Goal: Task Accomplishment & Management: Use online tool/utility

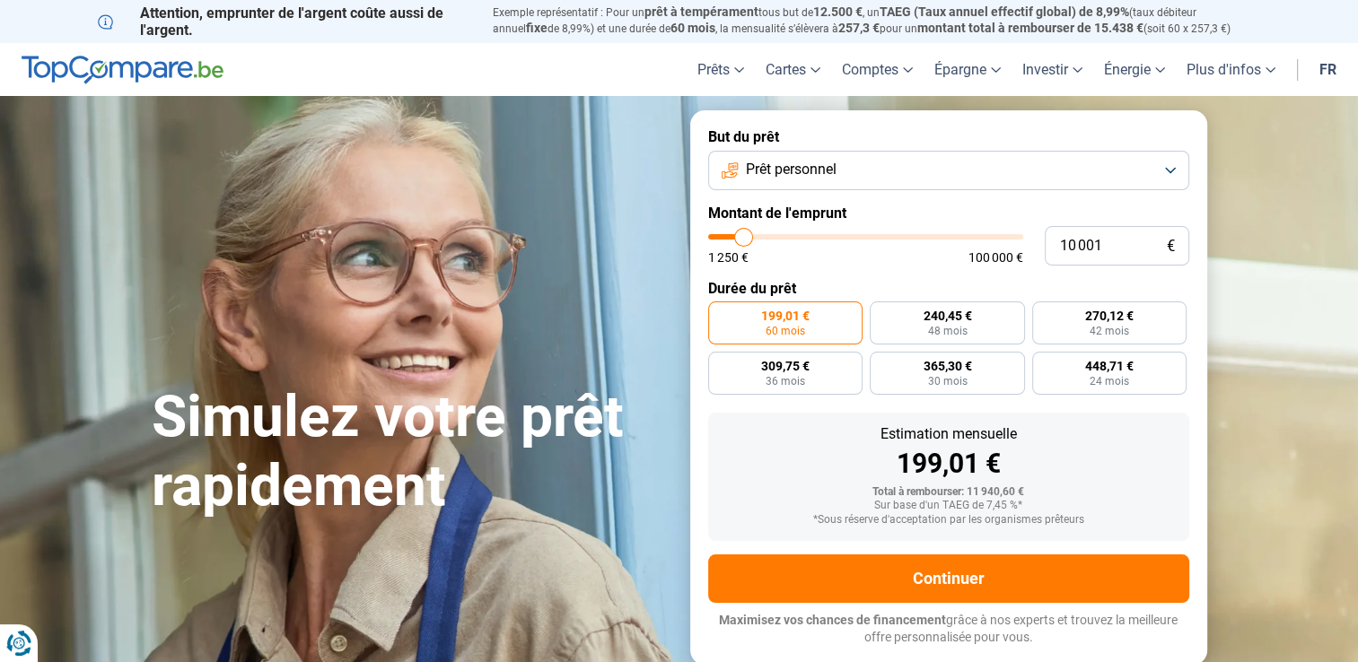
type input "10 250"
type input "10250"
type input "10 500"
type input "10500"
type input "11 250"
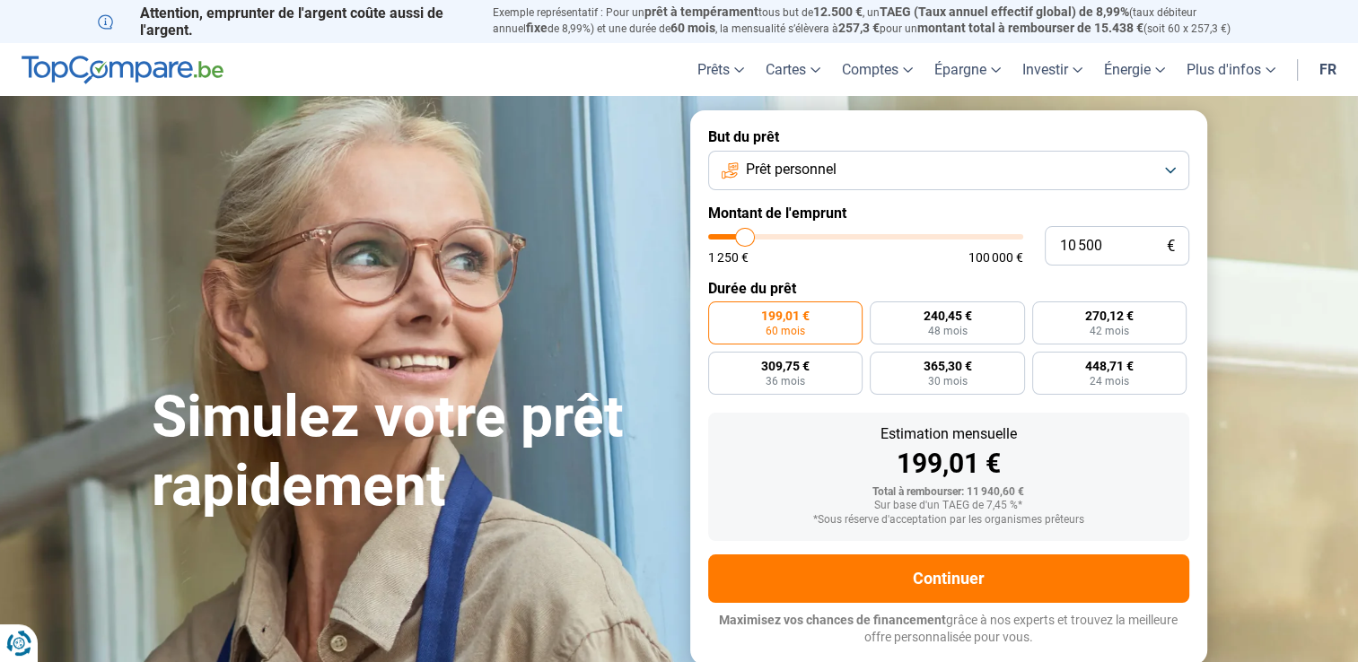
type input "11250"
type input "11 750"
type input "11750"
type input "12 250"
type input "12250"
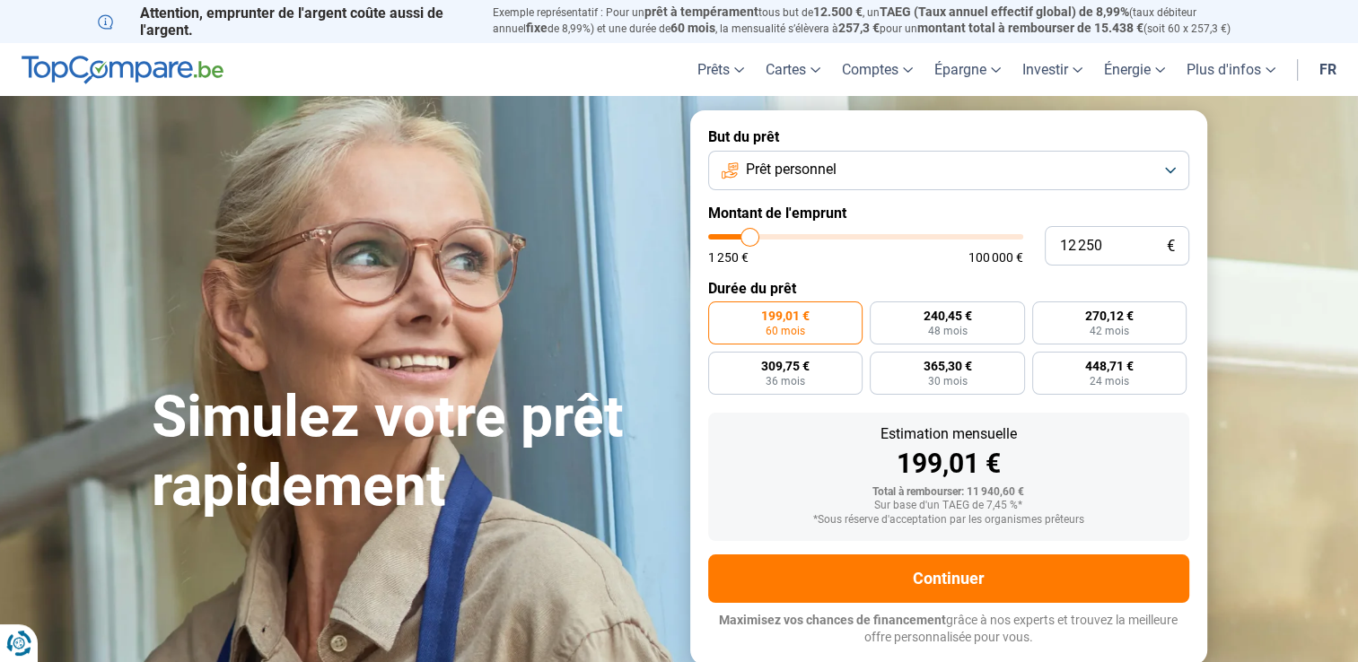
type input "12 500"
type input "12500"
type input "13 250"
type input "13250"
type input "13 500"
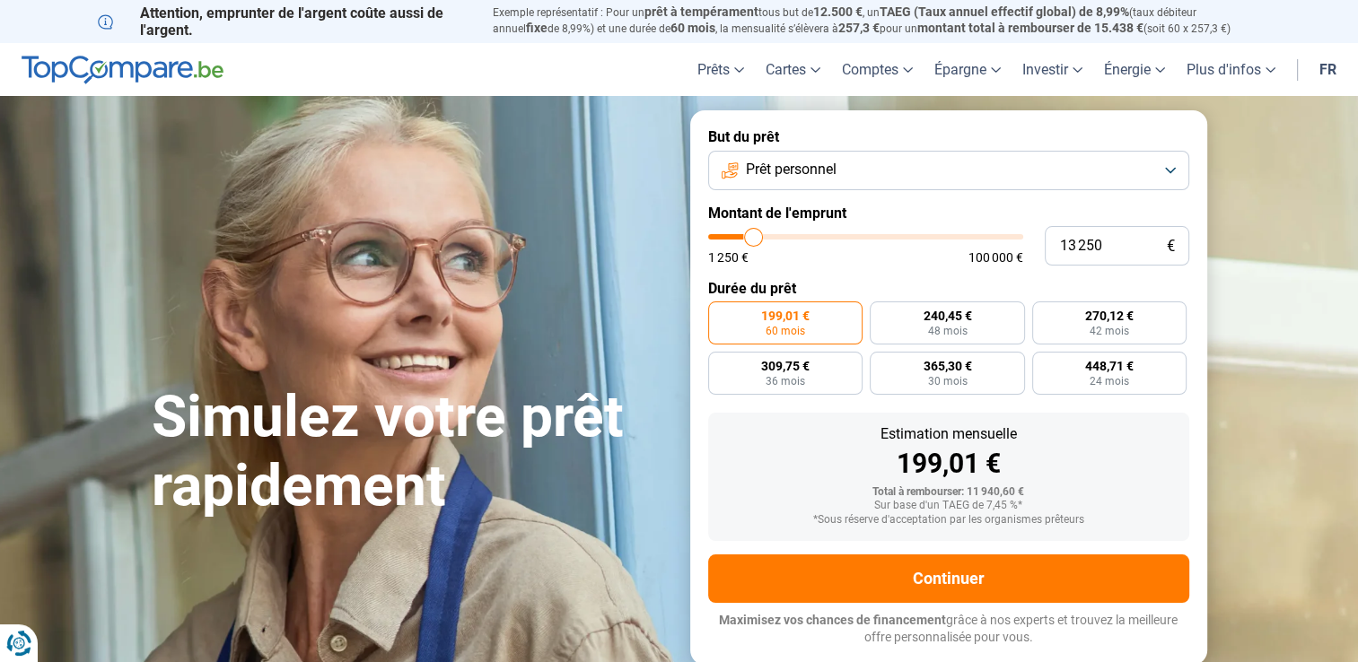
type input "13500"
type input "14 000"
type input "14000"
type input "15 000"
type input "15000"
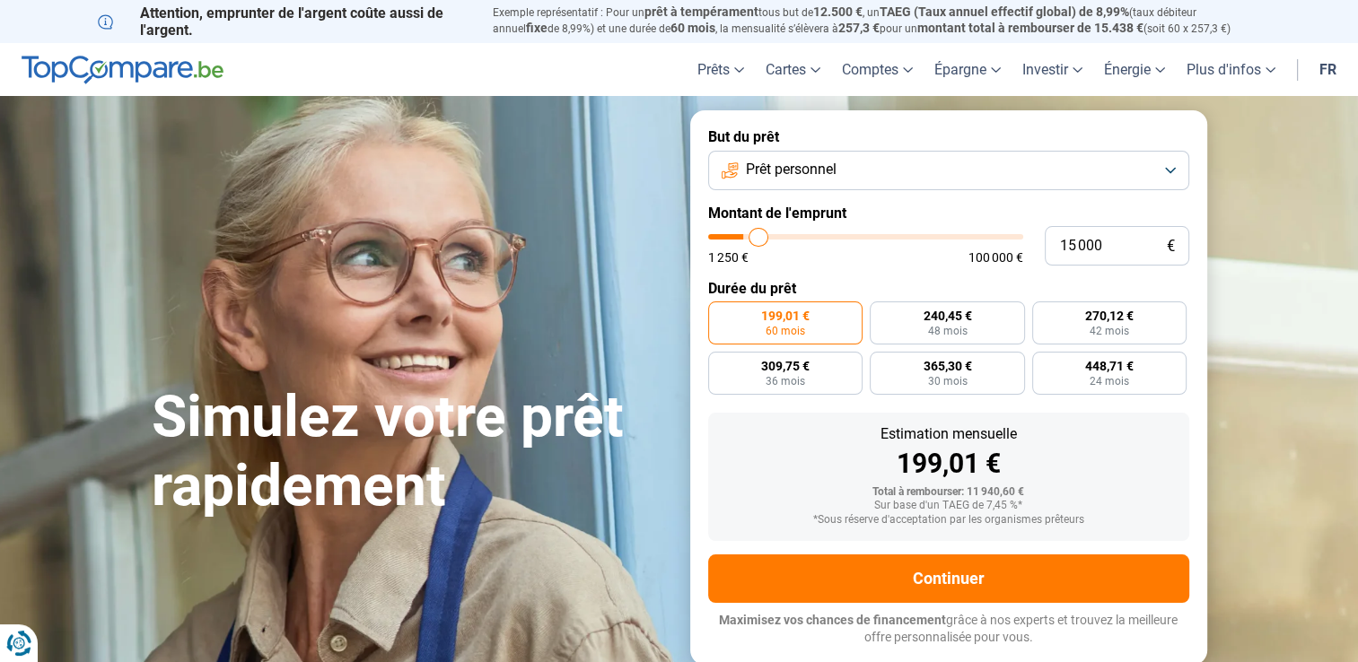
type input "15 750"
type input "15750"
type input "16 750"
type input "16750"
type input "17 500"
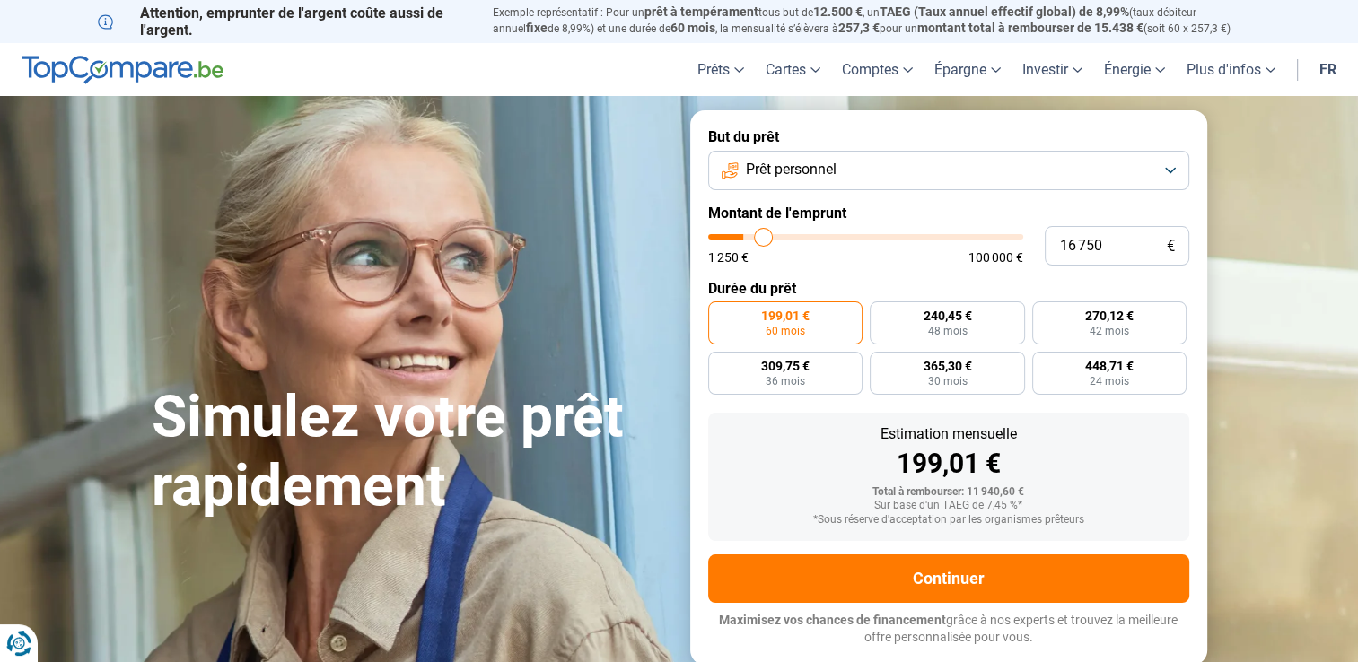
type input "17500"
type input "18 250"
type input "18250"
type input "18 750"
type input "18750"
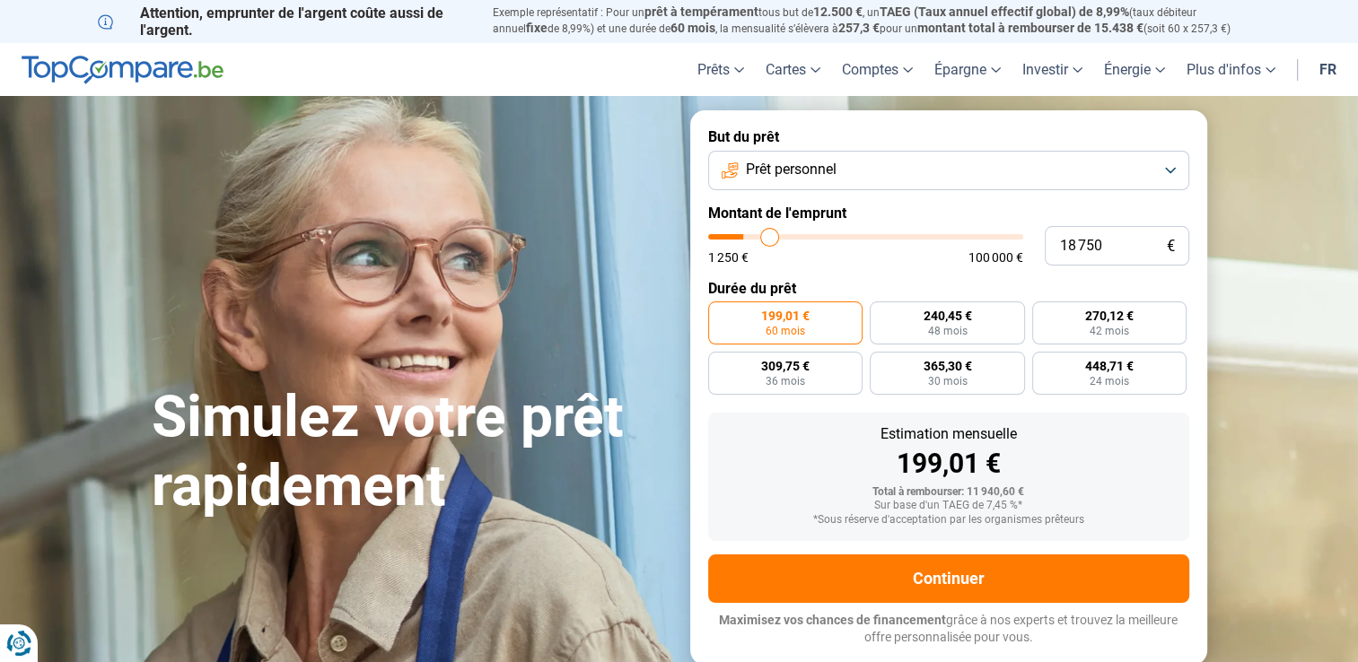
type input "19 500"
type input "19500"
type input "20 500"
type input "20500"
type input "21 500"
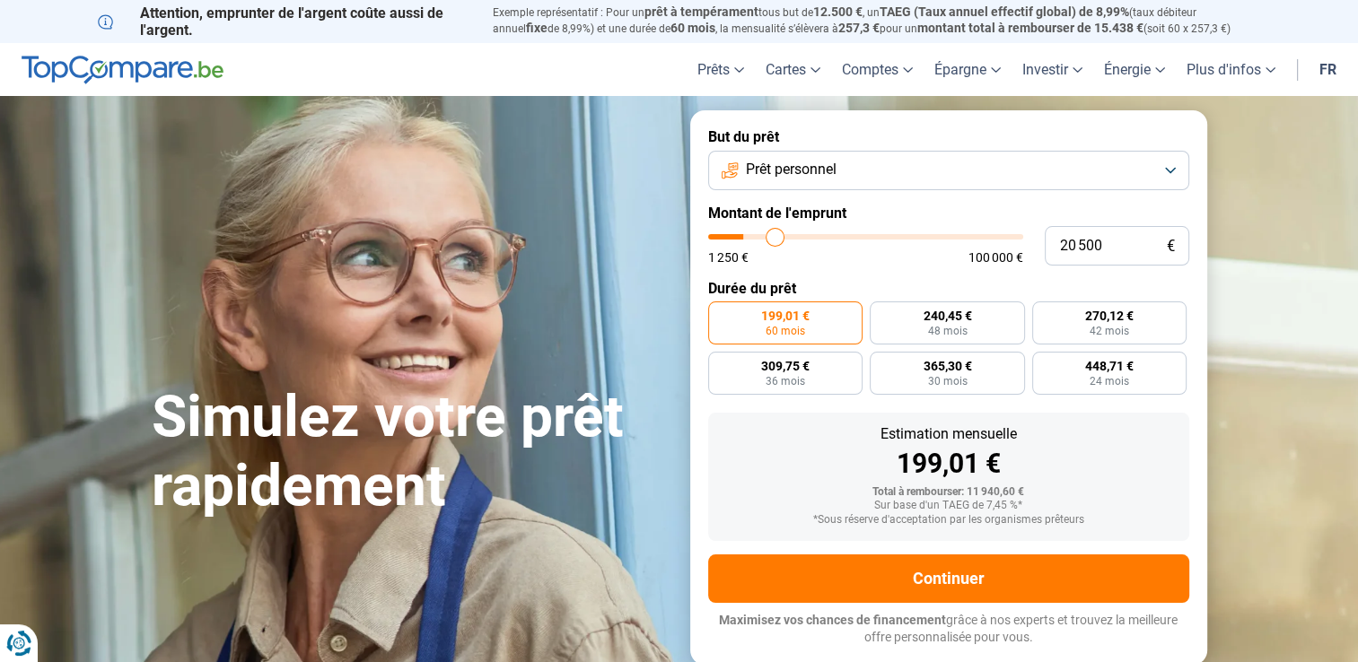
type input "21500"
type input "22 750"
type input "22750"
type input "23 750"
type input "23750"
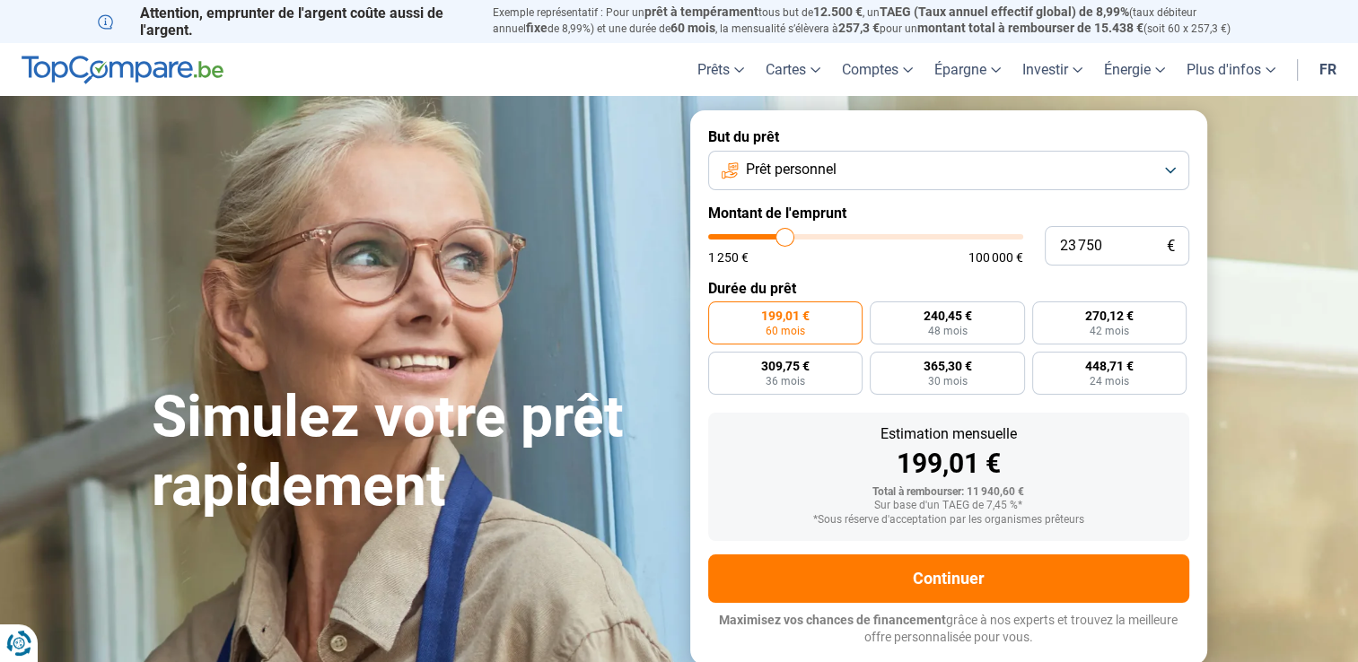
type input "25 250"
type input "25250"
type input "26 250"
type input "26250"
type input "27 500"
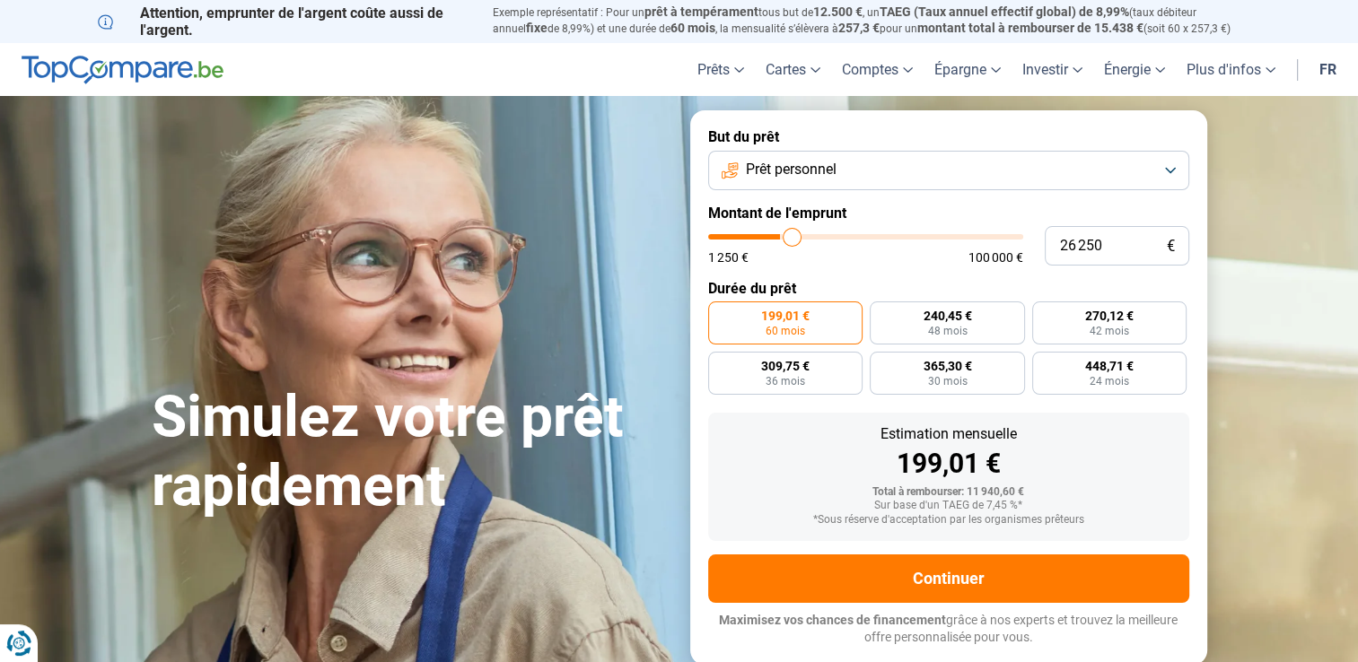
type input "27500"
type input "29 250"
type input "29250"
type input "31 000"
type input "31000"
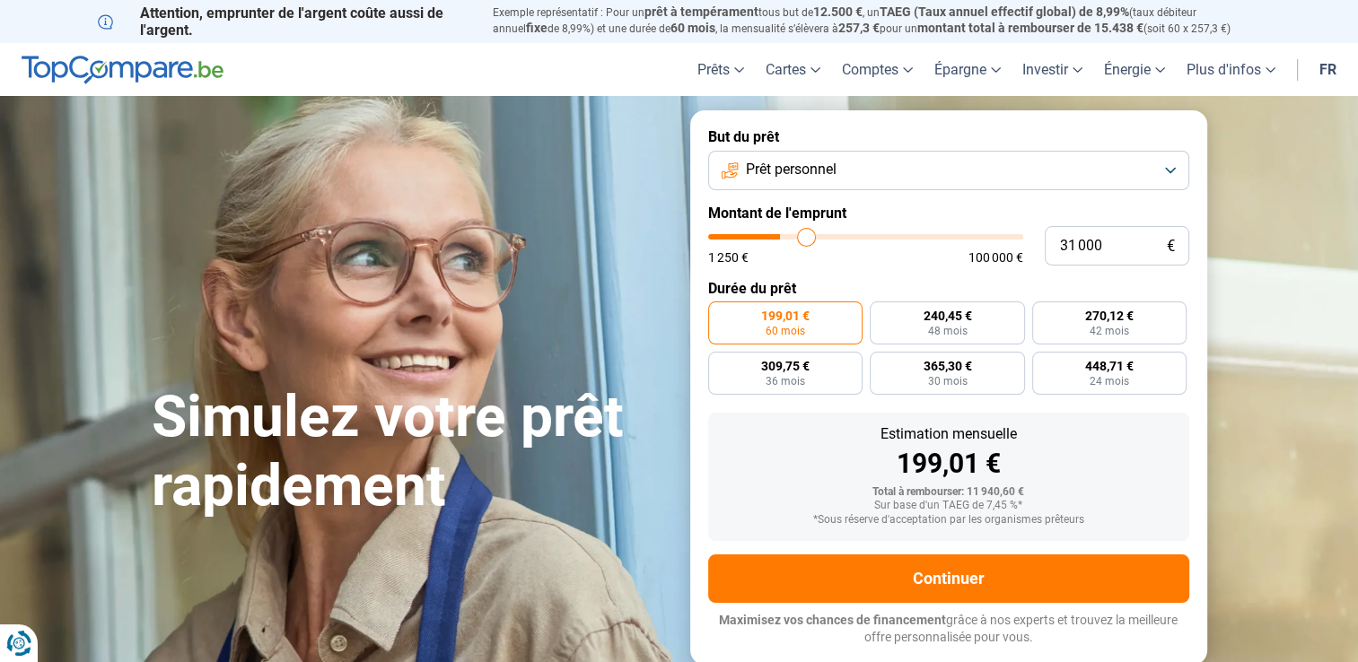
type input "33 500"
type input "33500"
type input "36 500"
type input "36500"
type input "40 750"
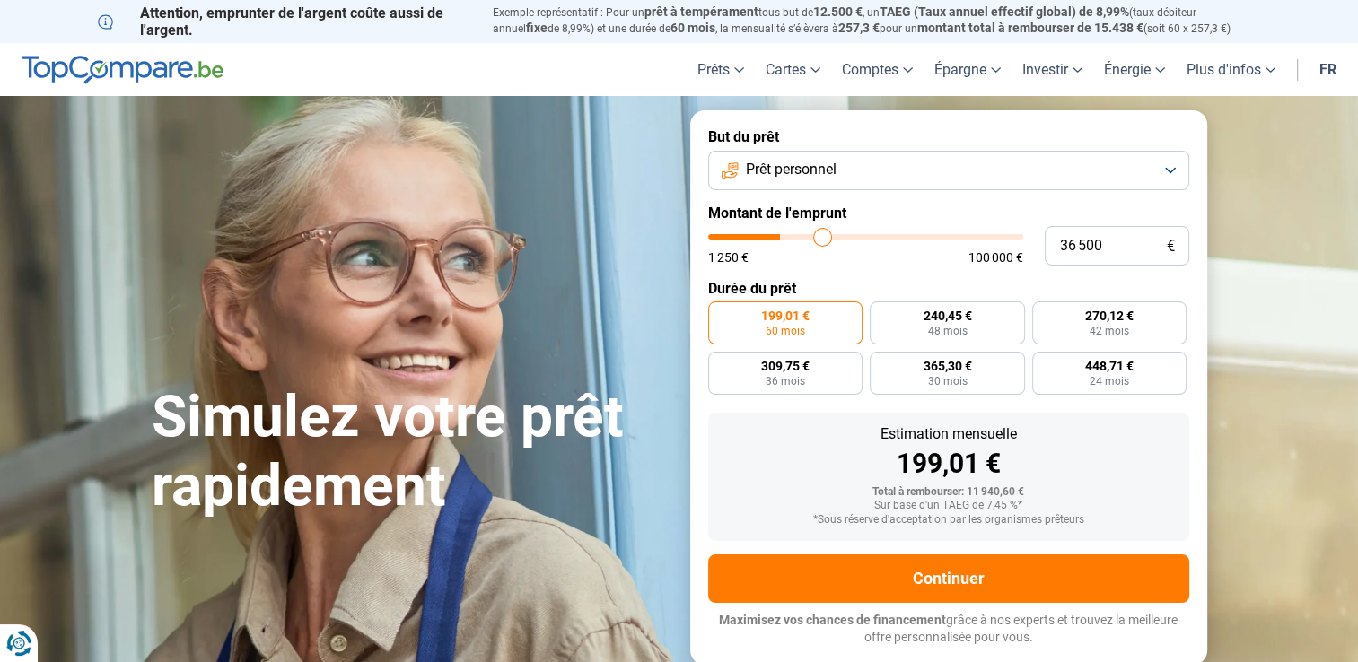
type input "40750"
type input "44 000"
type input "44000"
type input "47 000"
type input "47000"
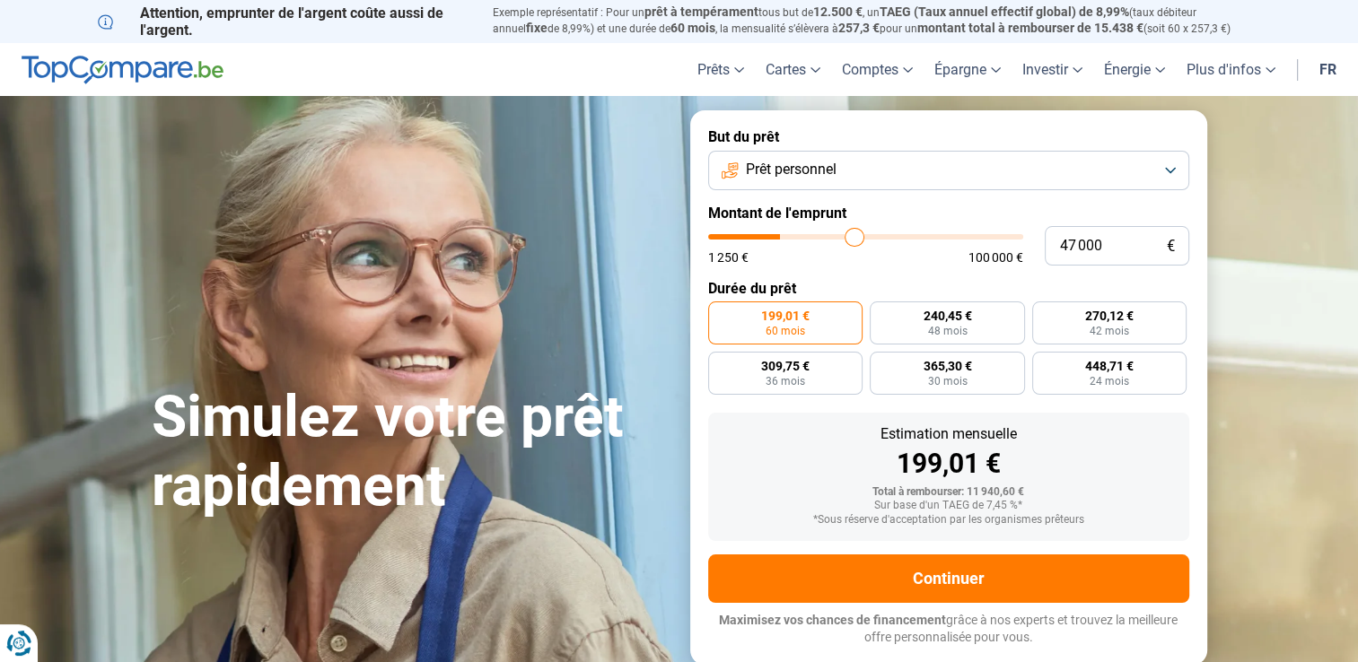
type input "49 750"
type input "49750"
type input "51 750"
type input "51750"
type input "53 750"
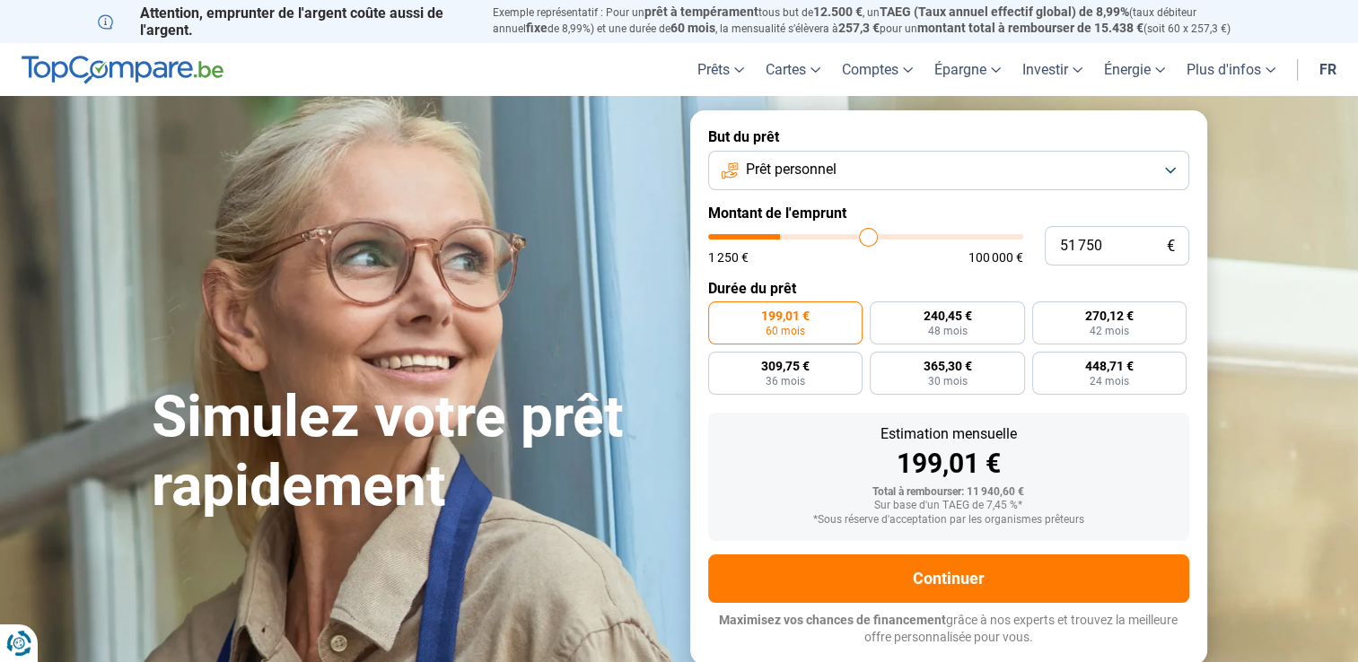
type input "53750"
type input "55 750"
type input "55750"
type input "56 750"
type input "56750"
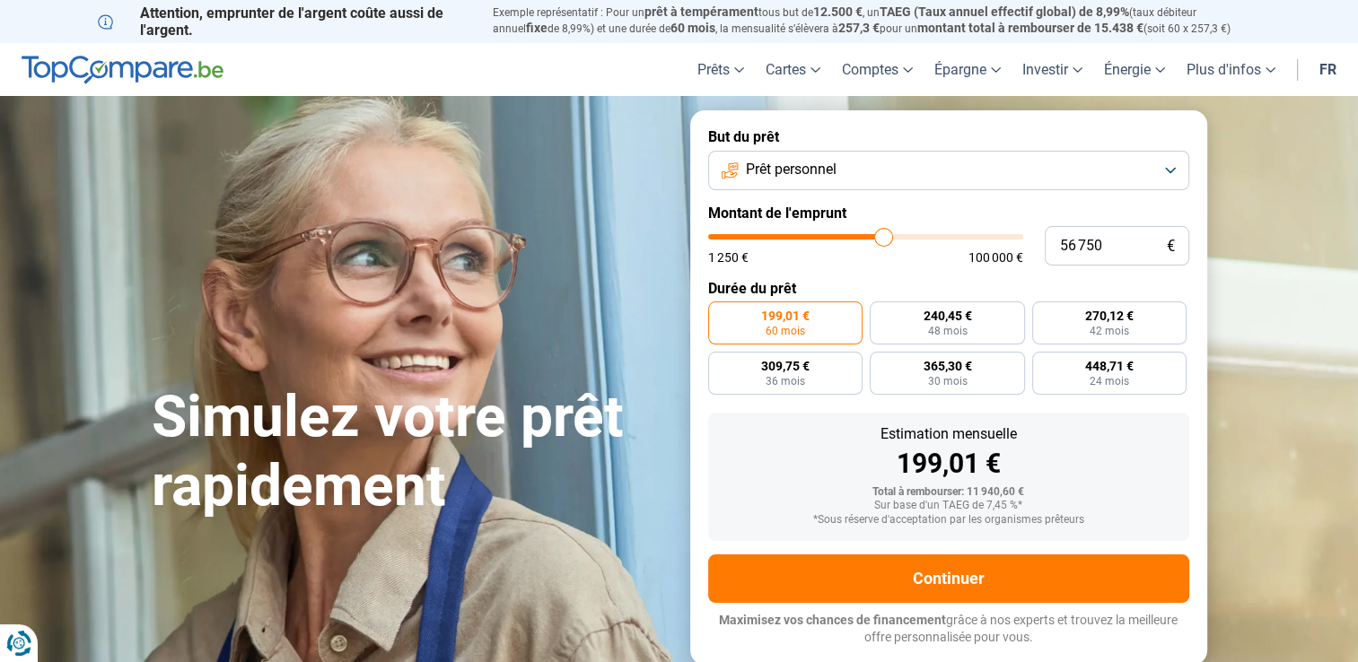
type input "57 750"
type input "57750"
type input "58 500"
type input "58500"
type input "59 000"
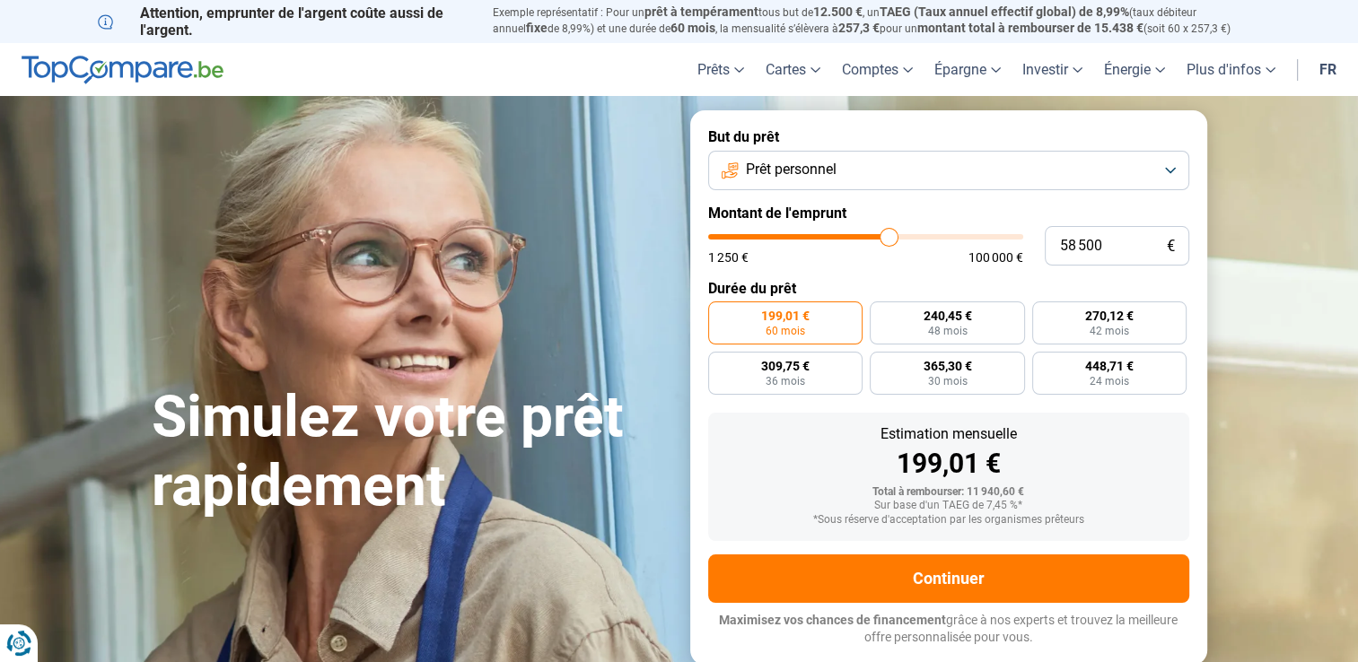
type input "59000"
type input "59 250"
type input "59250"
type input "59 750"
type input "59750"
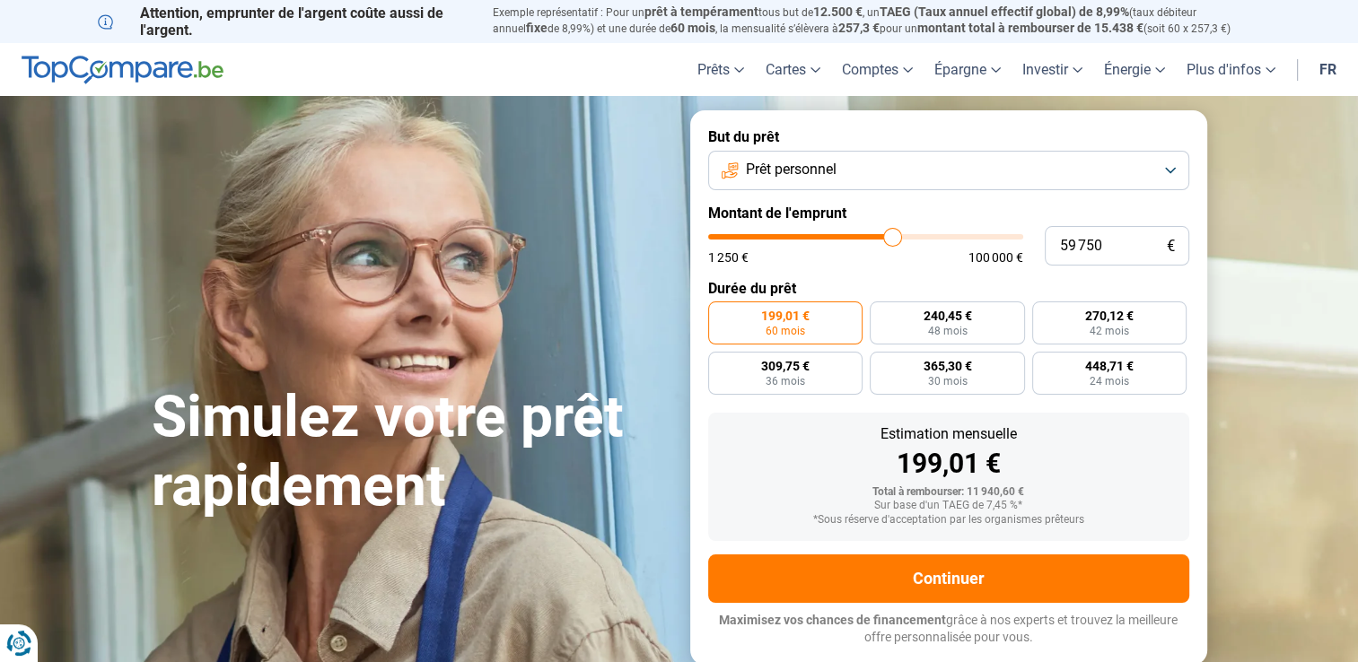
type input "60 250"
type input "60250"
type input "61 000"
type input "61000"
type input "62 250"
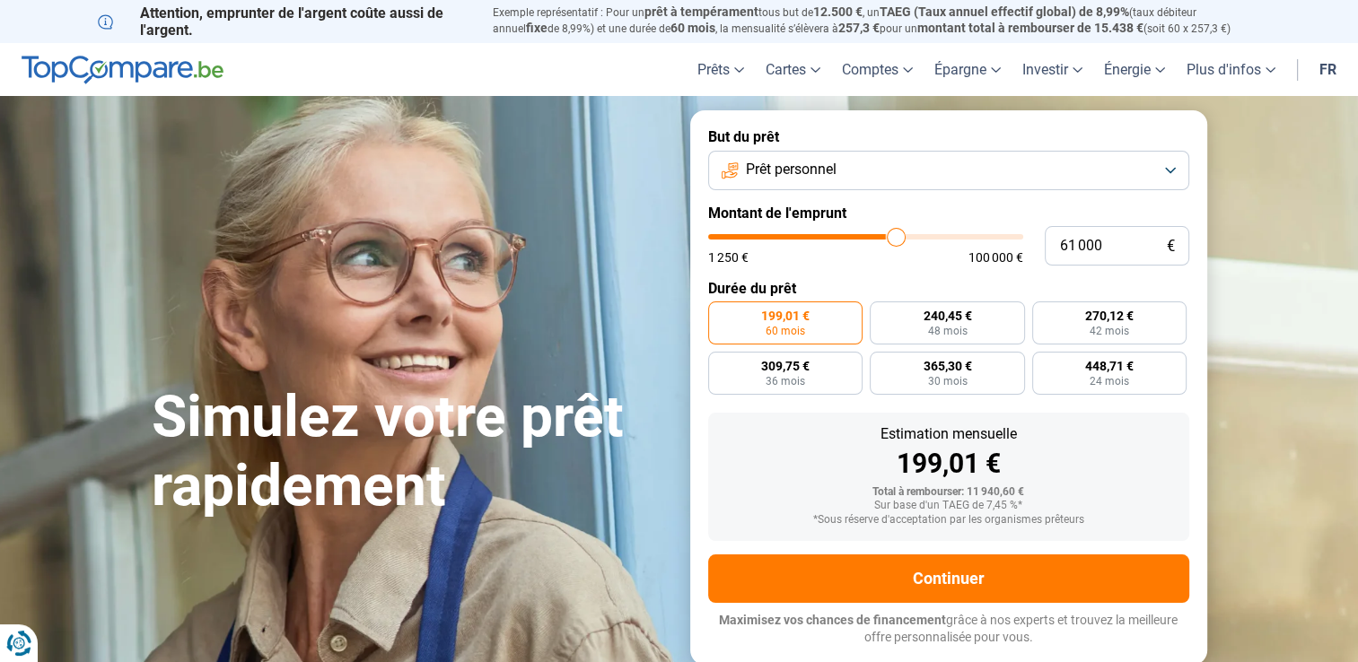
type input "62250"
type input "63 250"
type input "63250"
type input "63 750"
type input "63750"
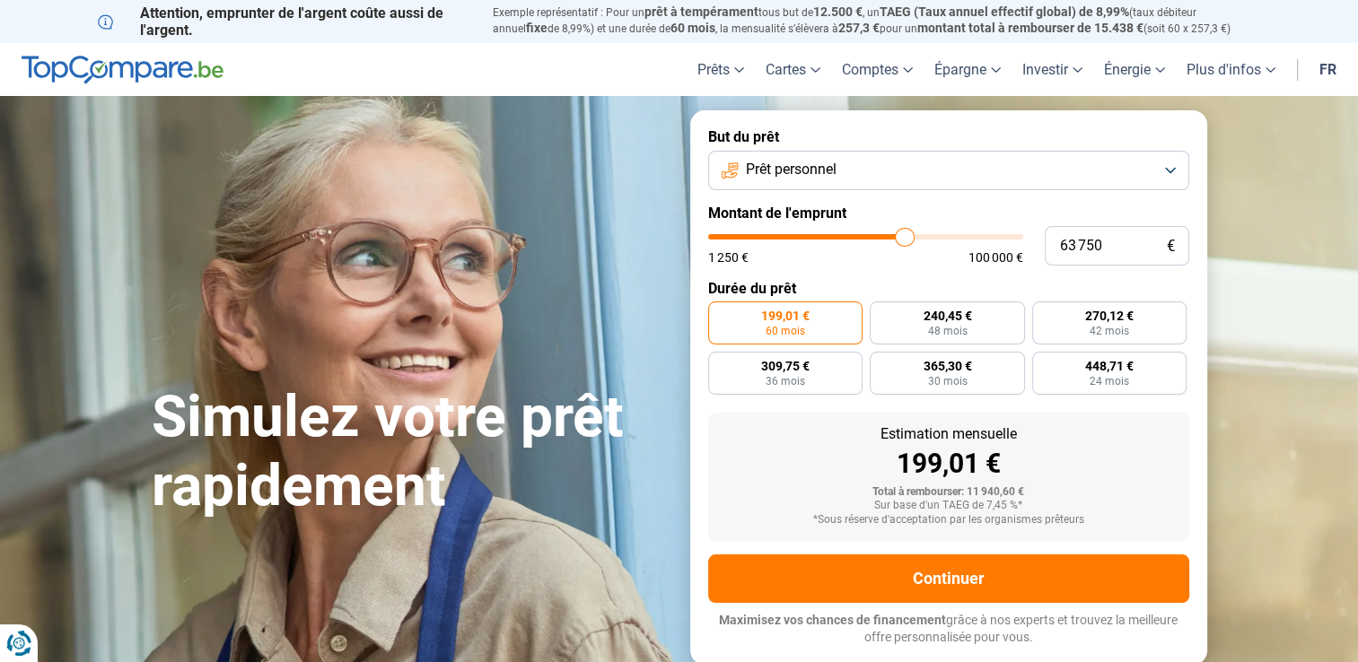
type input "64 500"
type input "64500"
type input "65 250"
type input "65250"
type input "65 750"
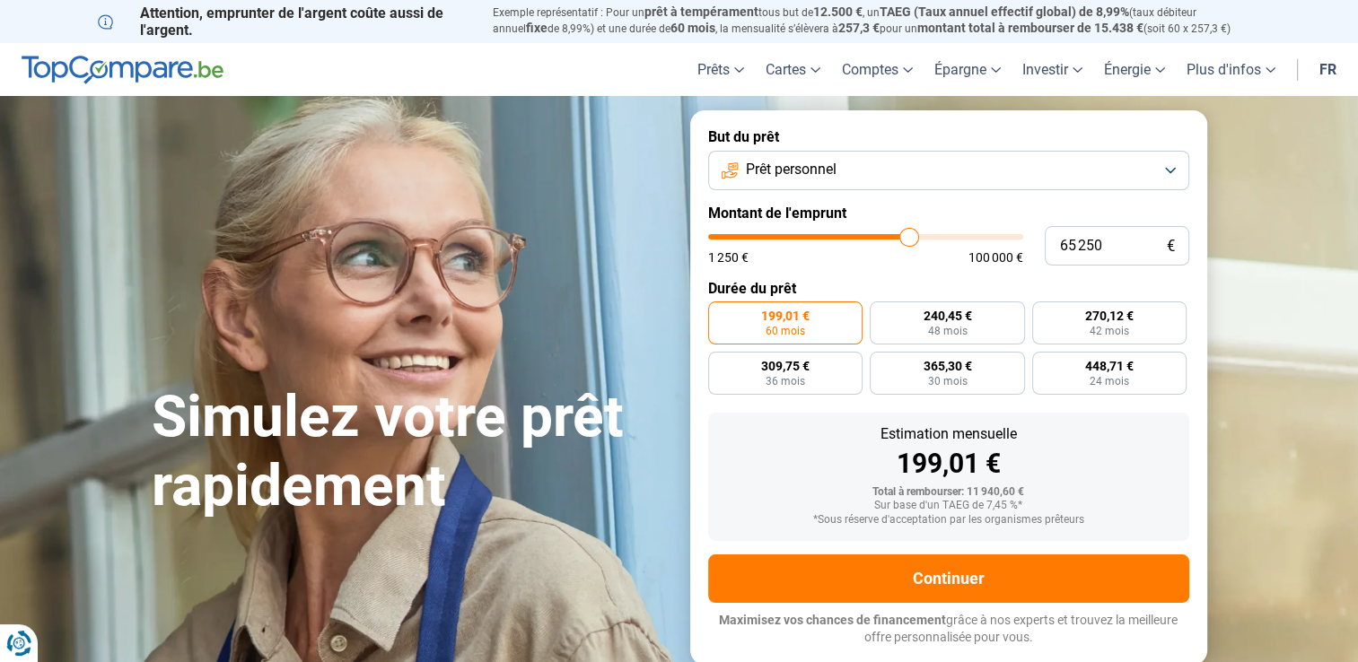
type input "65750"
type input "66 500"
type input "66500"
type input "66 750"
type input "66750"
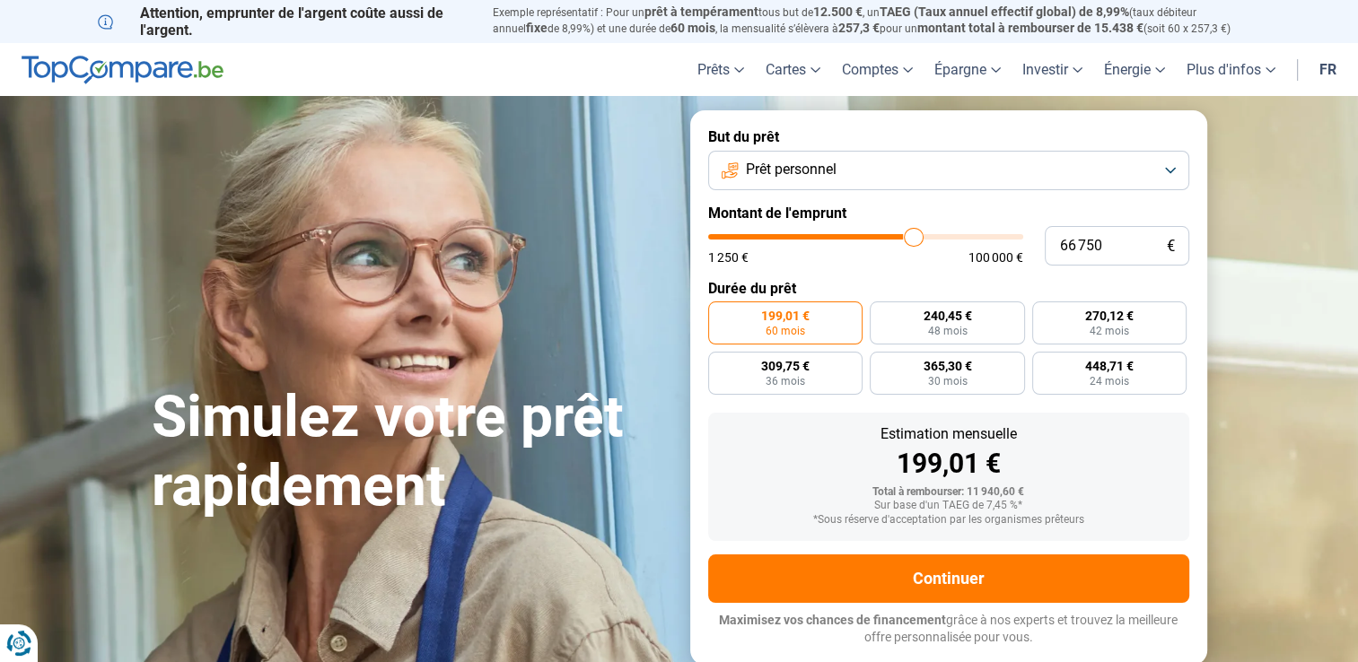
type input "67 000"
type input "67000"
type input "67 750"
type input "67750"
type input "68 000"
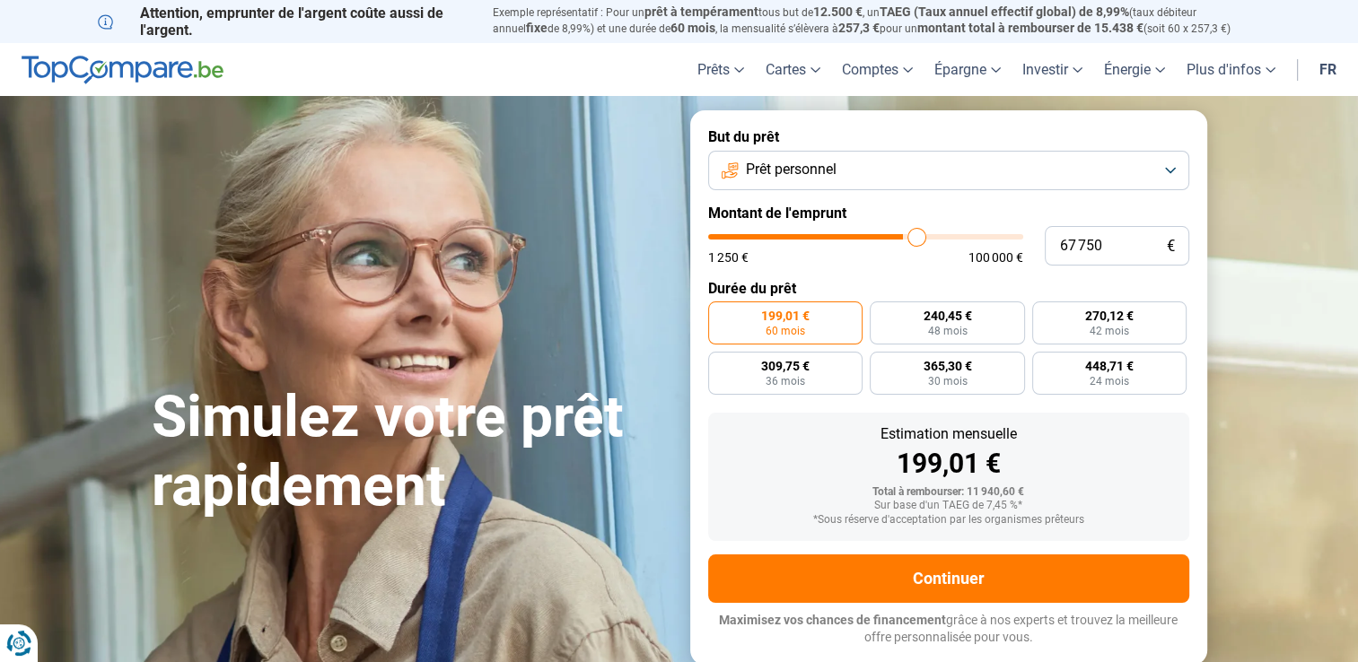
type input "68000"
type input "68 500"
type input "68500"
type input "68 750"
type input "68750"
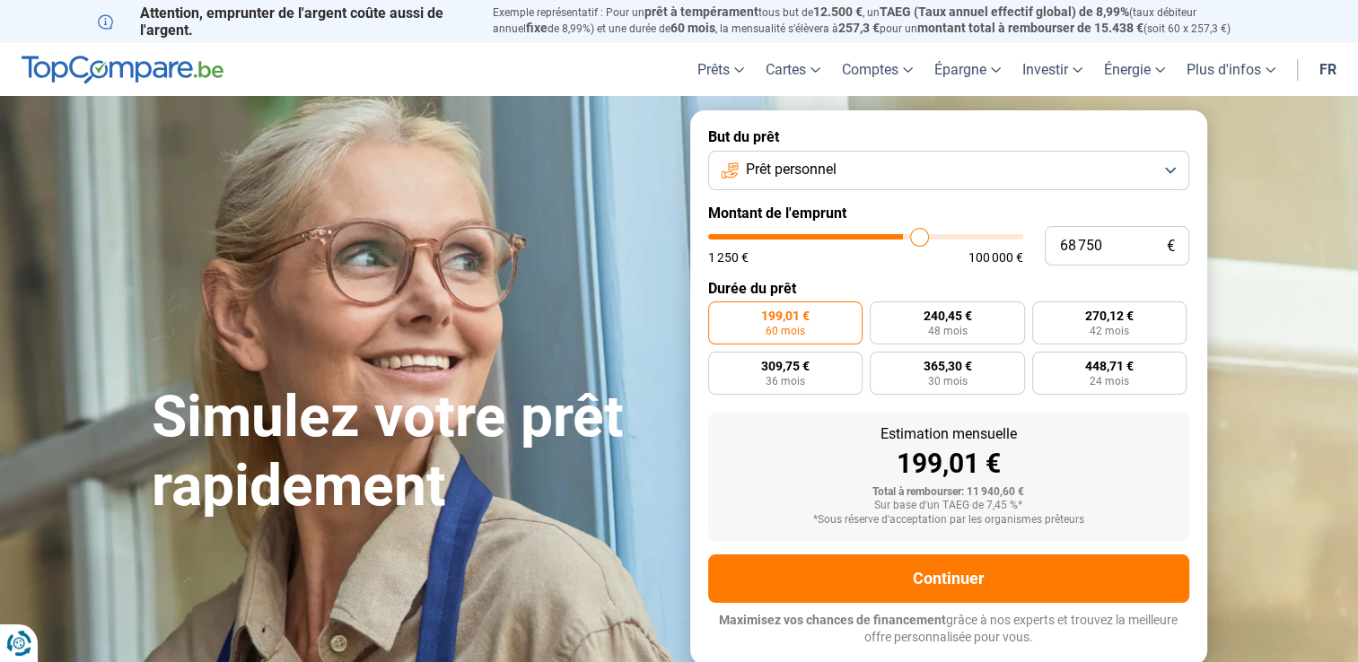
type input "69 000"
type input "69000"
type input "69 500"
type input "69500"
type input "69 750"
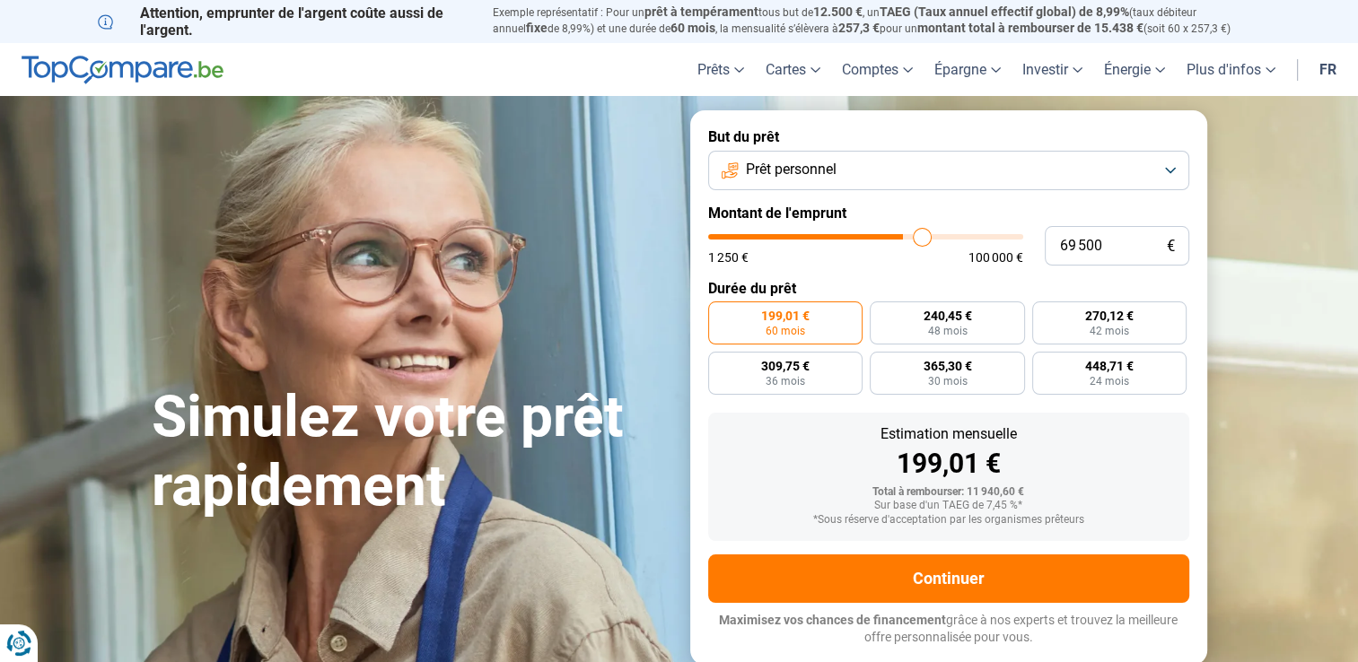
type input "69750"
type input "70 000"
type input "70000"
type input "70 750"
type input "70750"
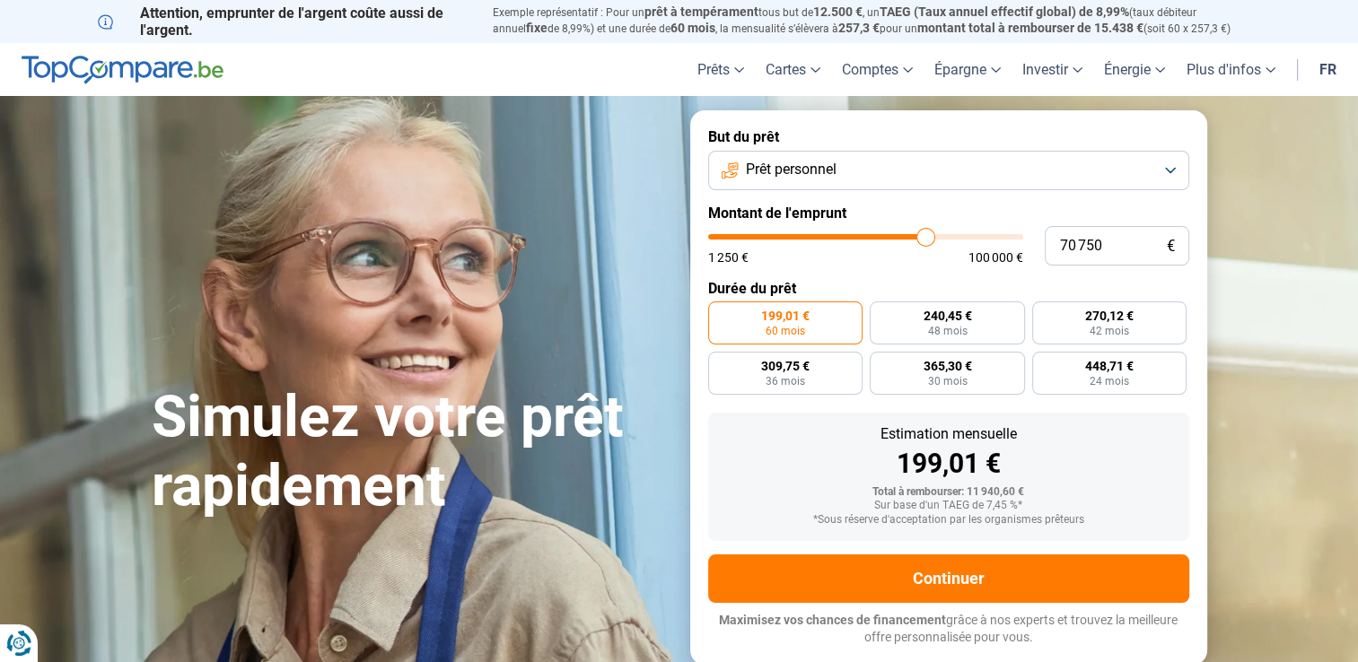
type input "71 500"
type input "71500"
type input "72 000"
type input "72000"
type input "72 500"
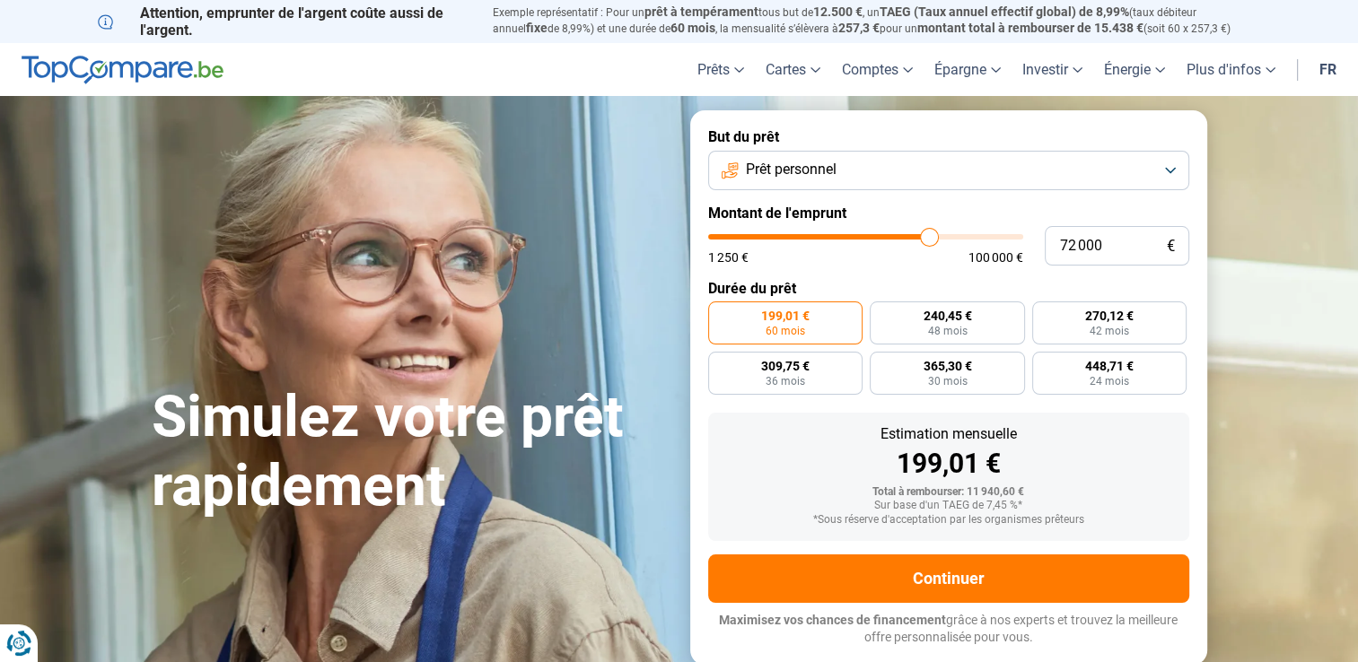
type input "72500"
type input "72 750"
type input "72750"
type input "73 000"
type input "73000"
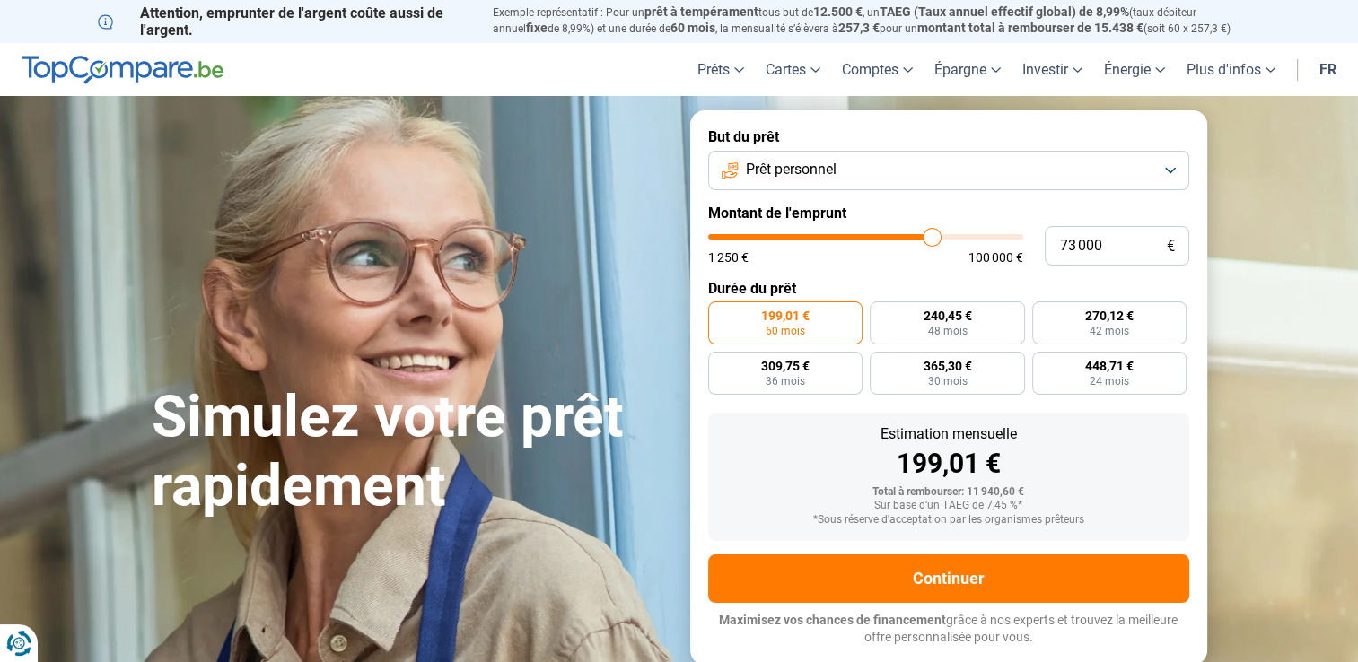
type input "73 250"
type input "73250"
type input "73 750"
type input "73750"
type input "74 250"
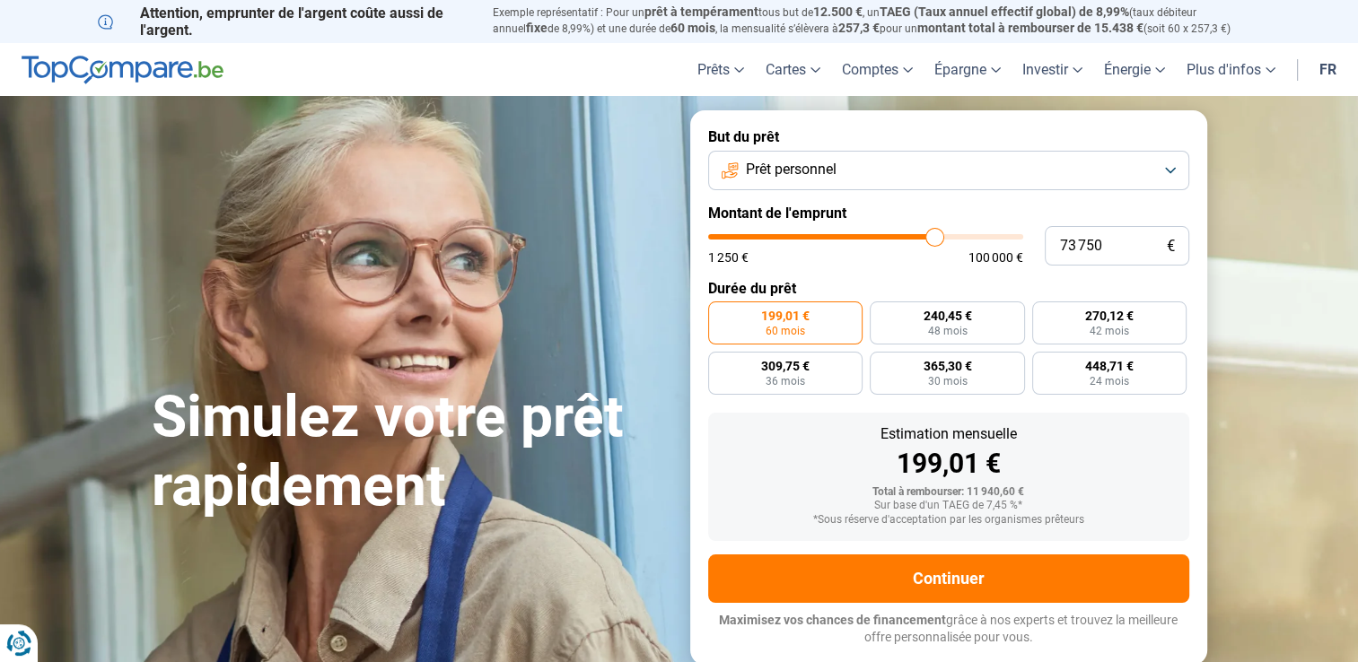
type input "74250"
type input "74 500"
type input "74500"
type input "74 750"
type input "74750"
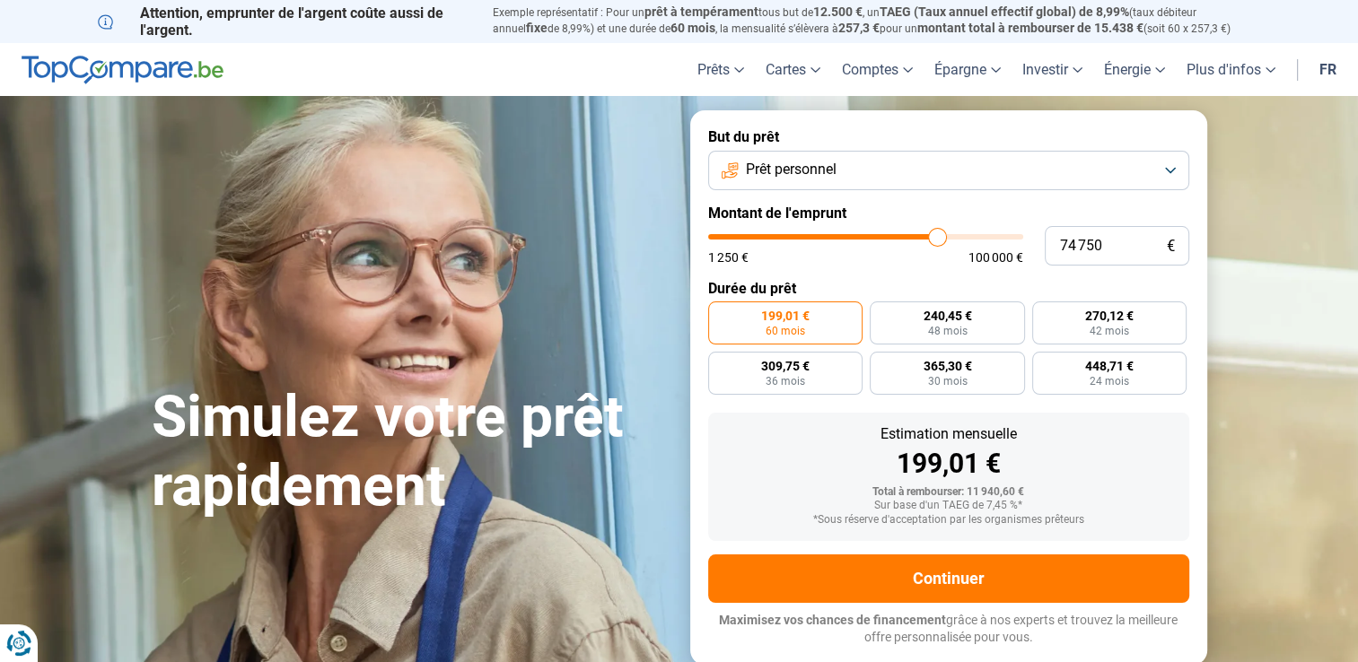
type input "75 250"
type input "75250"
type input "75 500"
type input "75500"
type input "75 750"
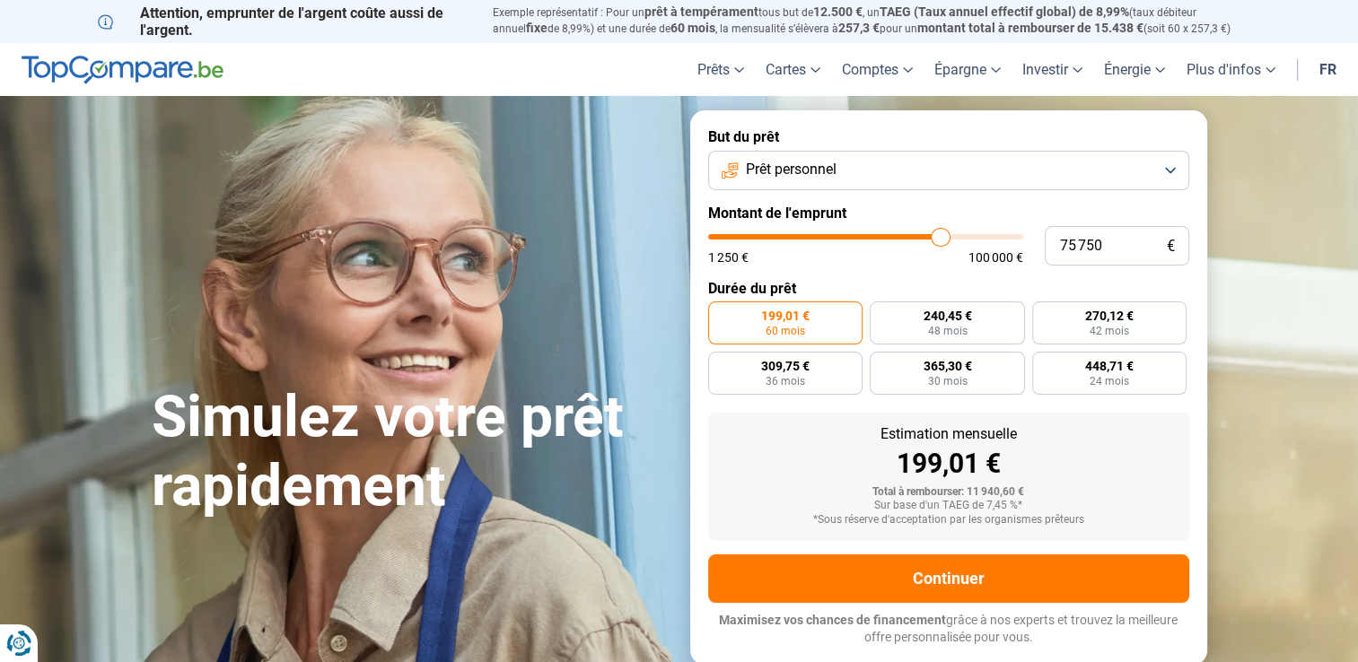
drag, startPoint x: 743, startPoint y: 241, endPoint x: 939, endPoint y: 223, distance: 197.4
type input "75750"
click at [939, 234] on input "range" at bounding box center [865, 236] width 315 height 5
radio input "false"
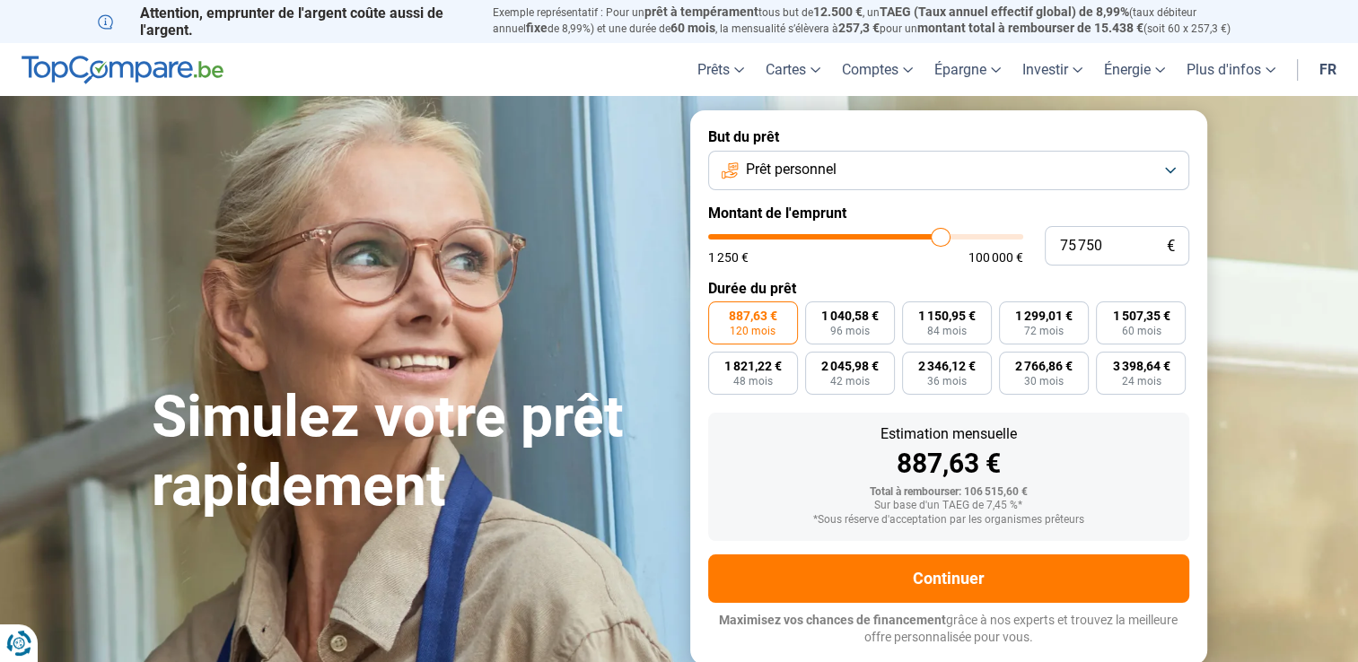
type input "75 000"
type input "75000"
type input "74 250"
type input "74250"
type input "73 000"
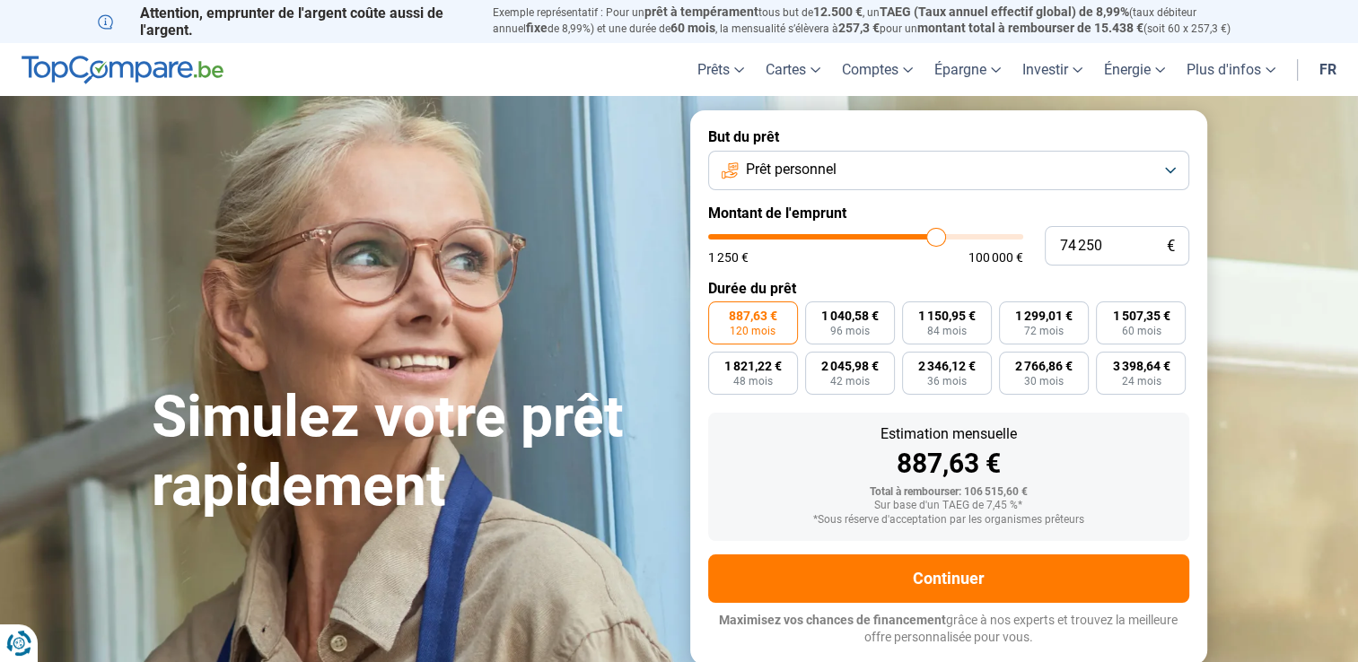
type input "73000"
type input "71 750"
type input "71750"
type input "71 250"
type input "71250"
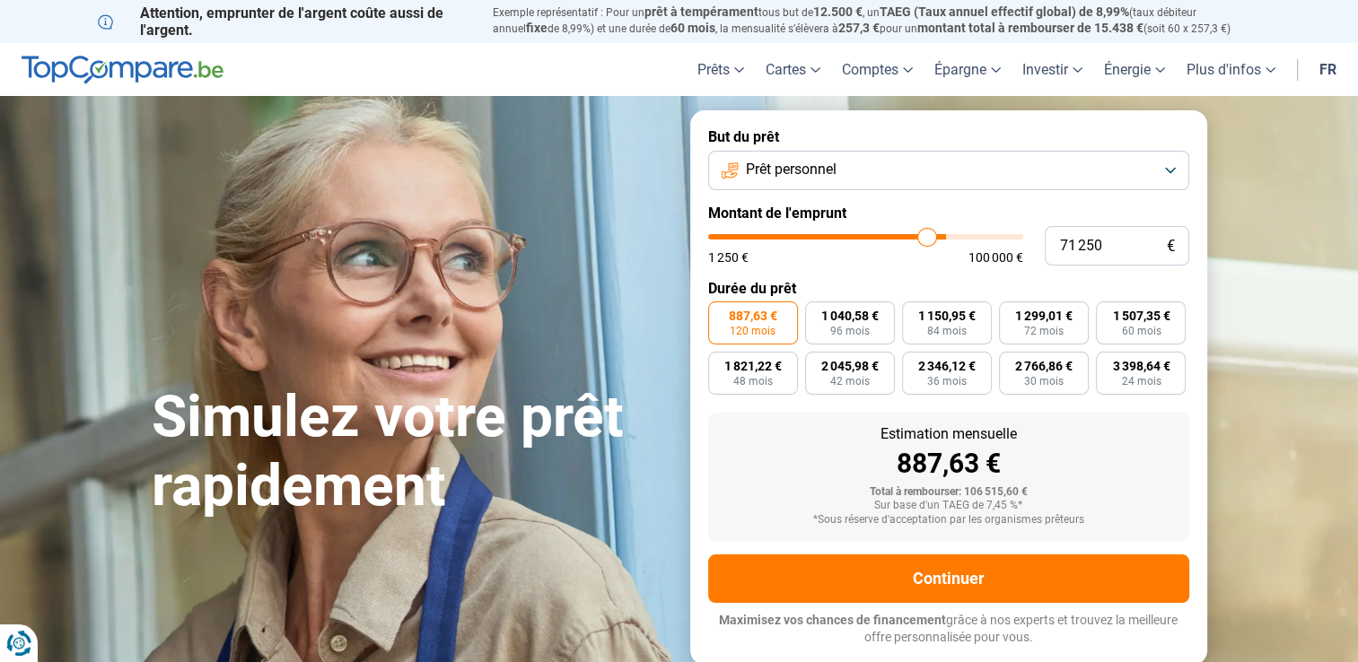
type input "71 000"
type input "71000"
type input "70 500"
type input "70500"
type input "70 250"
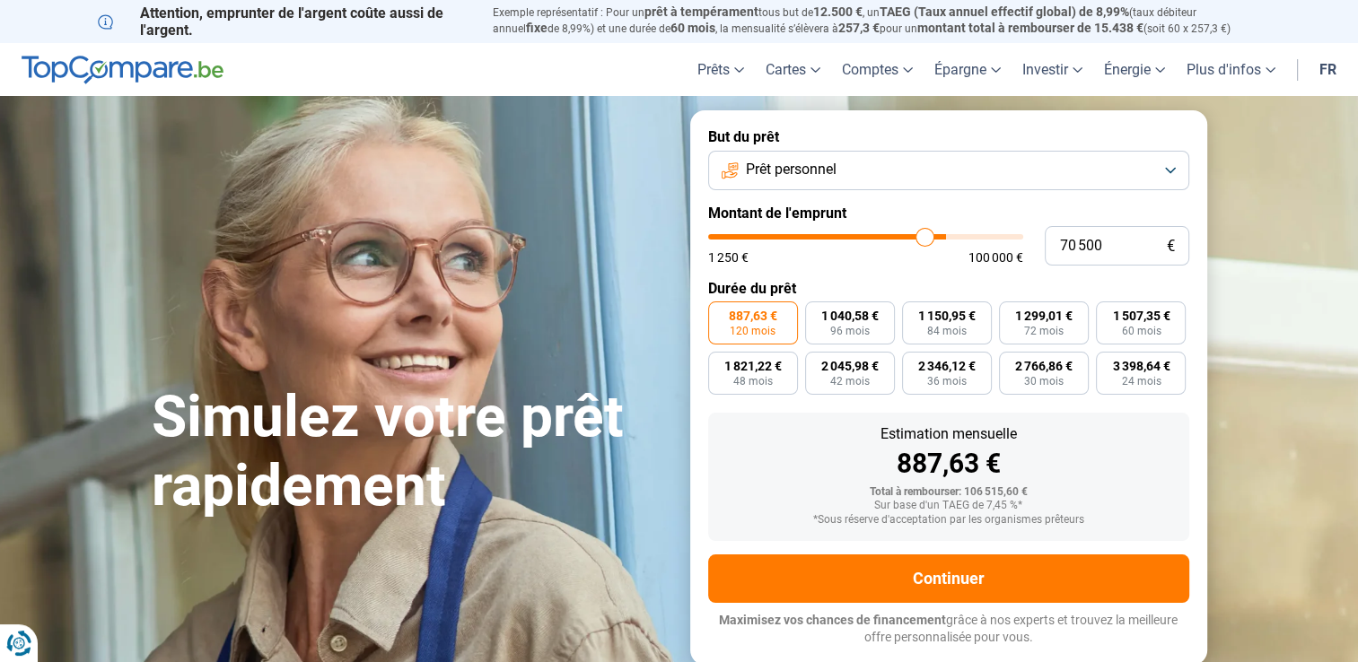
type input "70250"
type input "70 000"
type input "70000"
type input "69 750"
type input "69750"
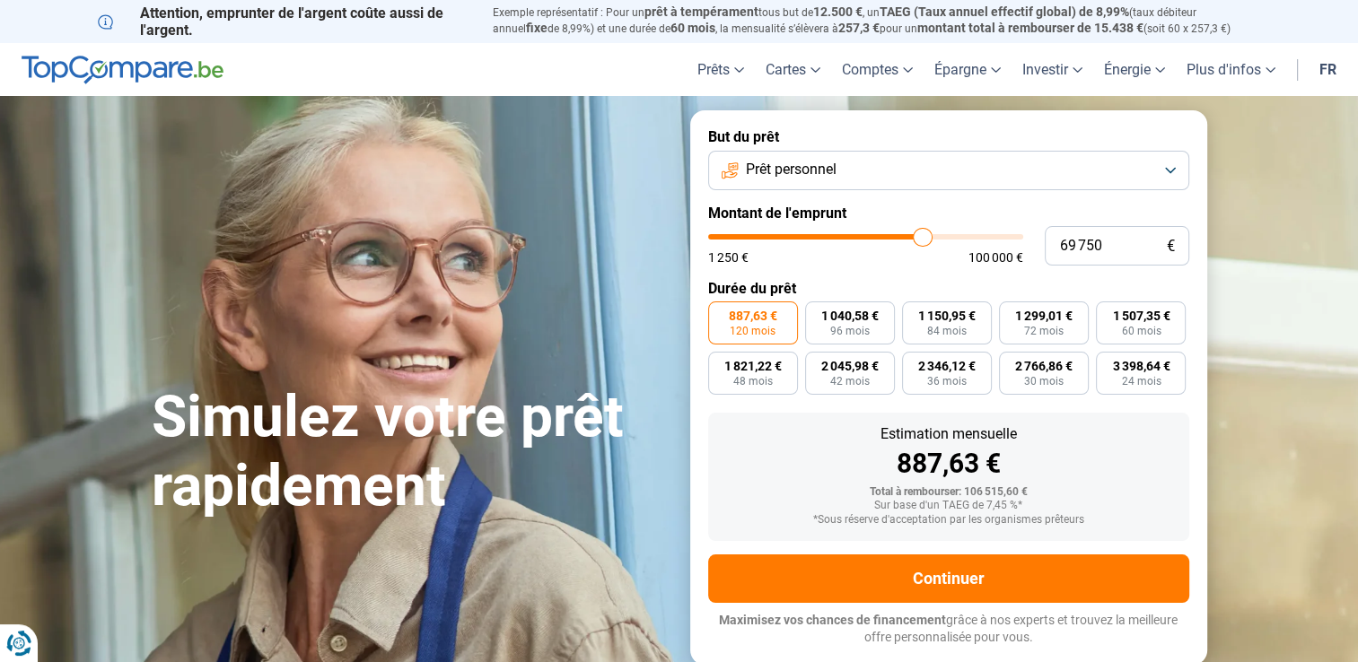
type input "69 500"
drag, startPoint x: 939, startPoint y: 239, endPoint x: 1028, endPoint y: 223, distance: 90.1
type input "69500"
click at [921, 240] on input "range" at bounding box center [865, 236] width 315 height 5
click at [1173, 163] on button "Prêt personnel" at bounding box center [948, 170] width 481 height 39
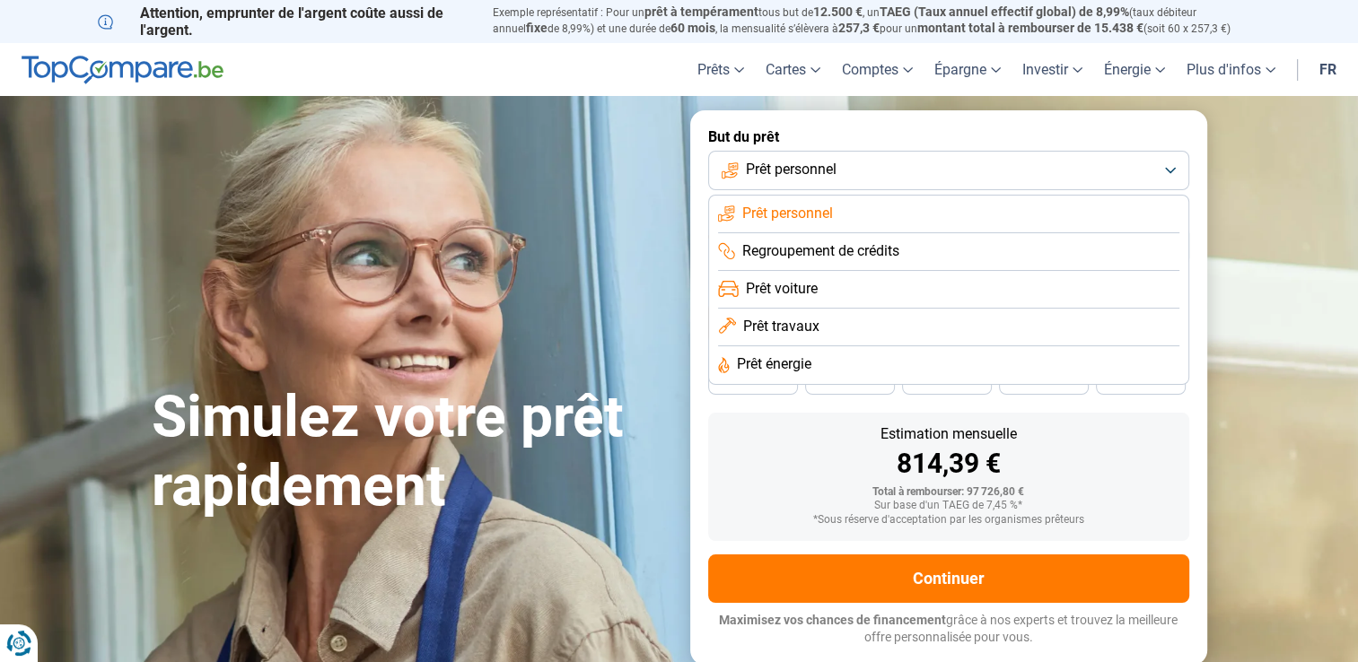
click at [790, 285] on span "Prêt voiture" at bounding box center [782, 289] width 72 height 20
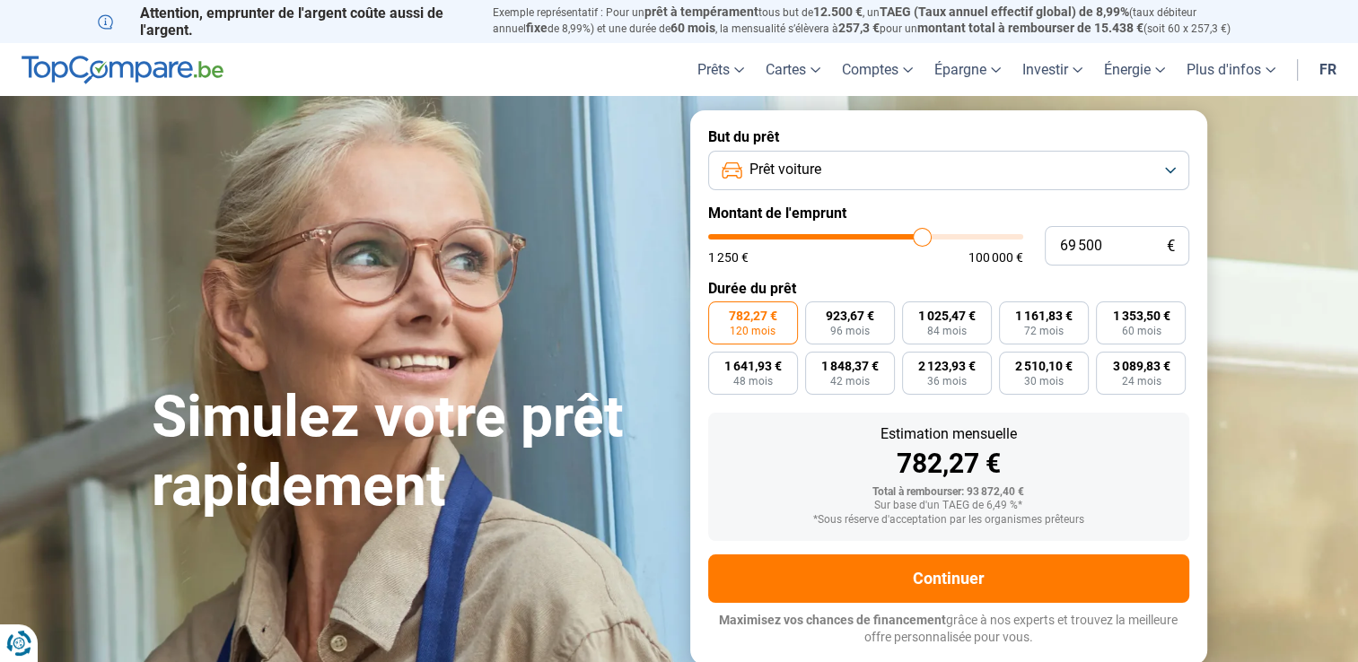
type input "69 750"
type input "69750"
type input "70 250"
type input "70250"
type input "70 750"
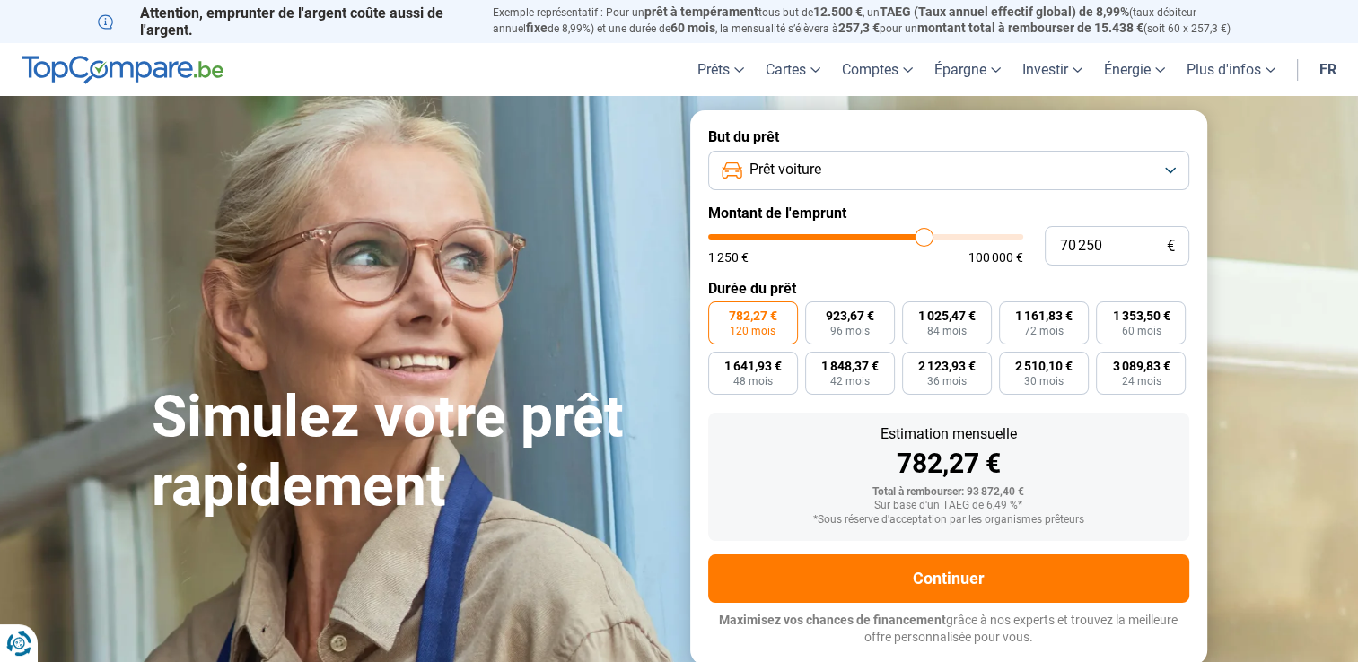
type input "70750"
type input "71 000"
type input "71000"
type input "71 500"
type input "71500"
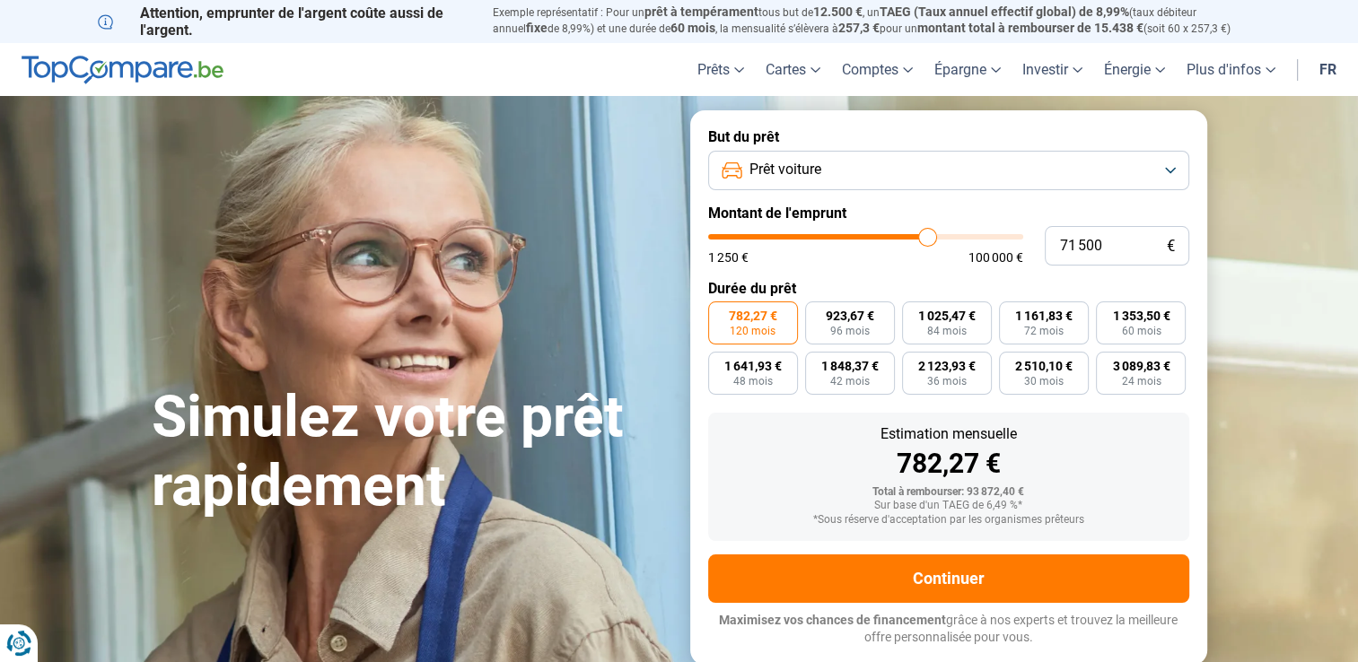
type input "72 000"
type input "72000"
type input "72 250"
type input "72250"
type input "72 500"
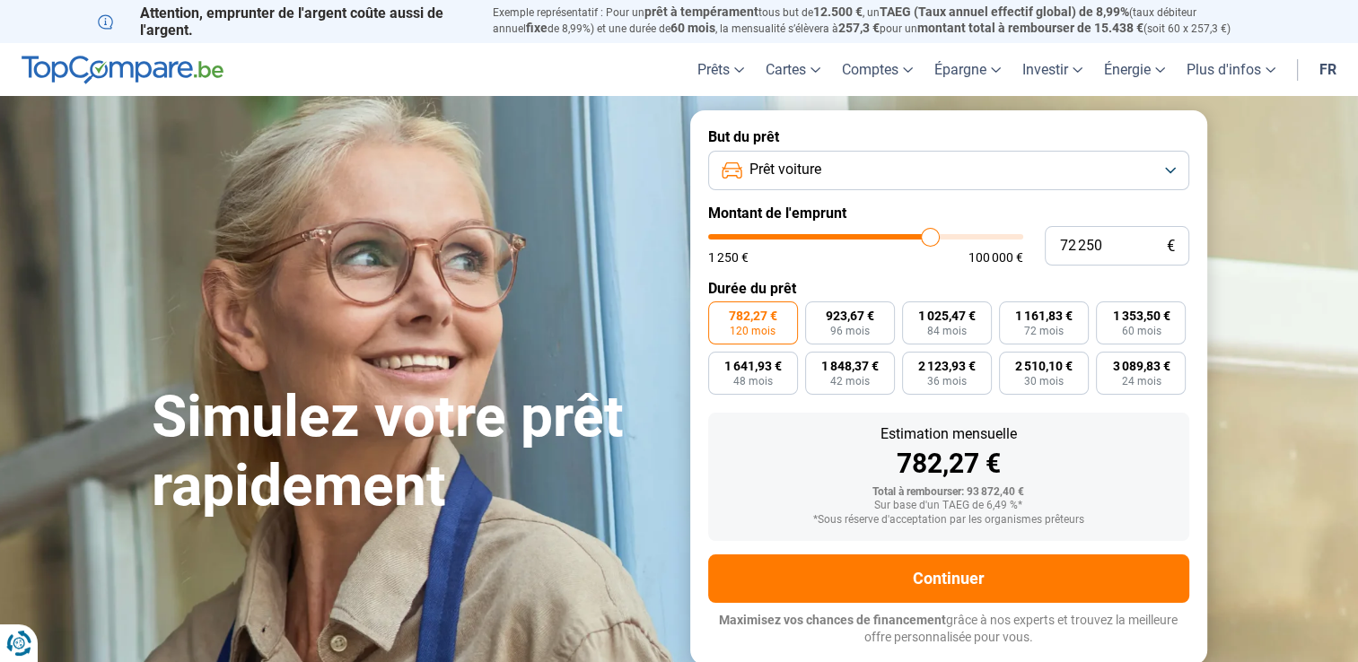
type input "72500"
type input "72 750"
type input "72750"
type input "73 000"
type input "73000"
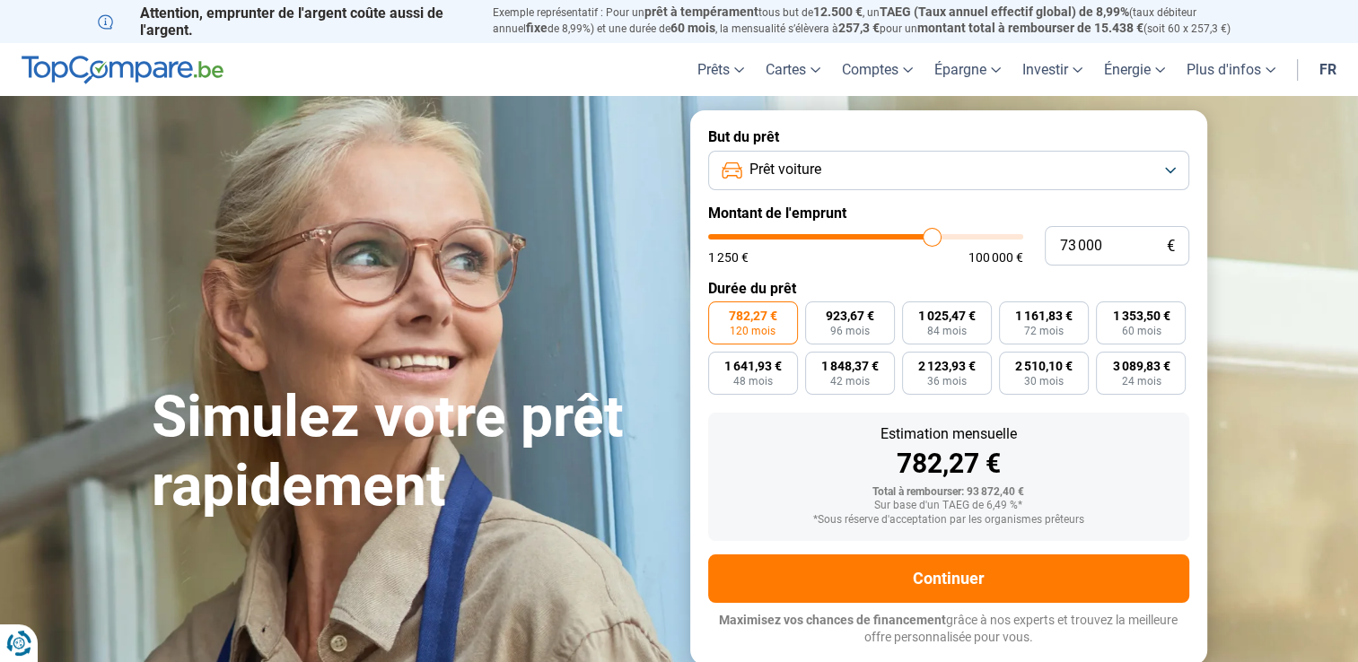
type input "73 250"
type input "73250"
type input "73 500"
type input "73500"
type input "73 750"
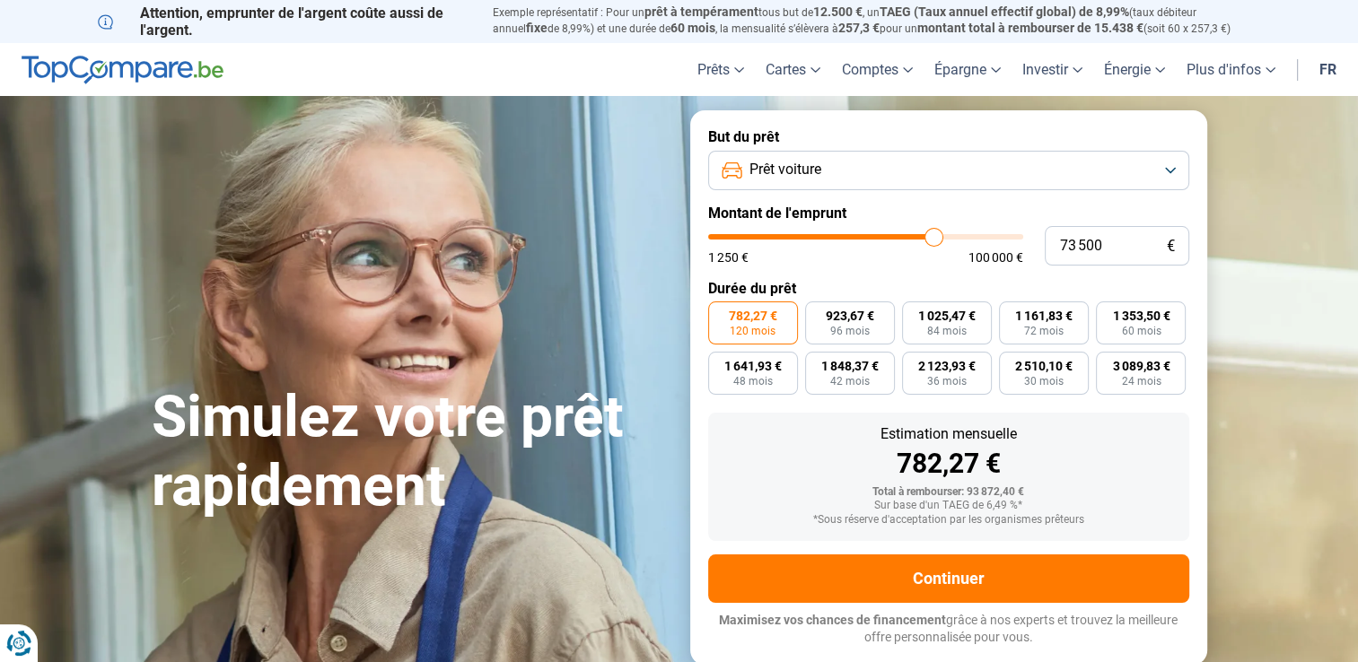
type input "73750"
type input "74 000"
type input "74000"
type input "74 250"
type input "74250"
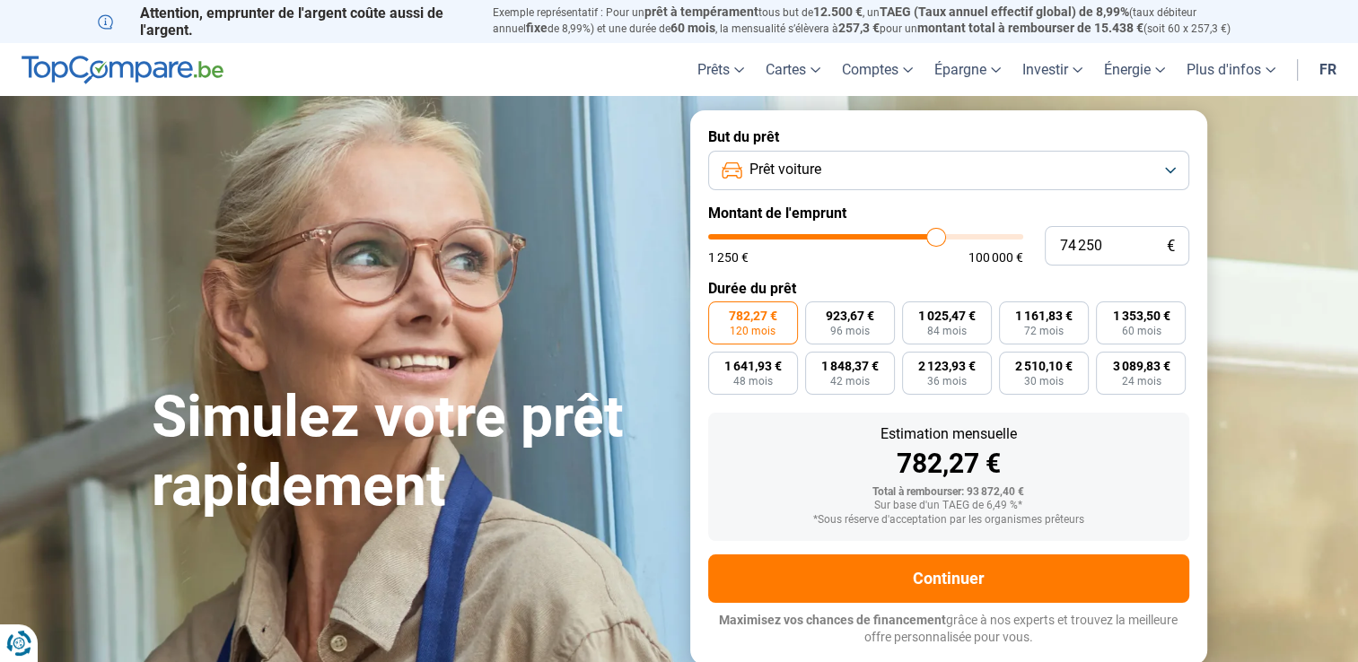
type input "74 500"
drag, startPoint x: 921, startPoint y: 233, endPoint x: 938, endPoint y: 233, distance: 17.0
click at [938, 234] on input "range" at bounding box center [865, 236] width 315 height 5
drag, startPoint x: 942, startPoint y: 234, endPoint x: 833, endPoint y: 238, distance: 109.5
click at [833, 238] on input "range" at bounding box center [865, 236] width 315 height 5
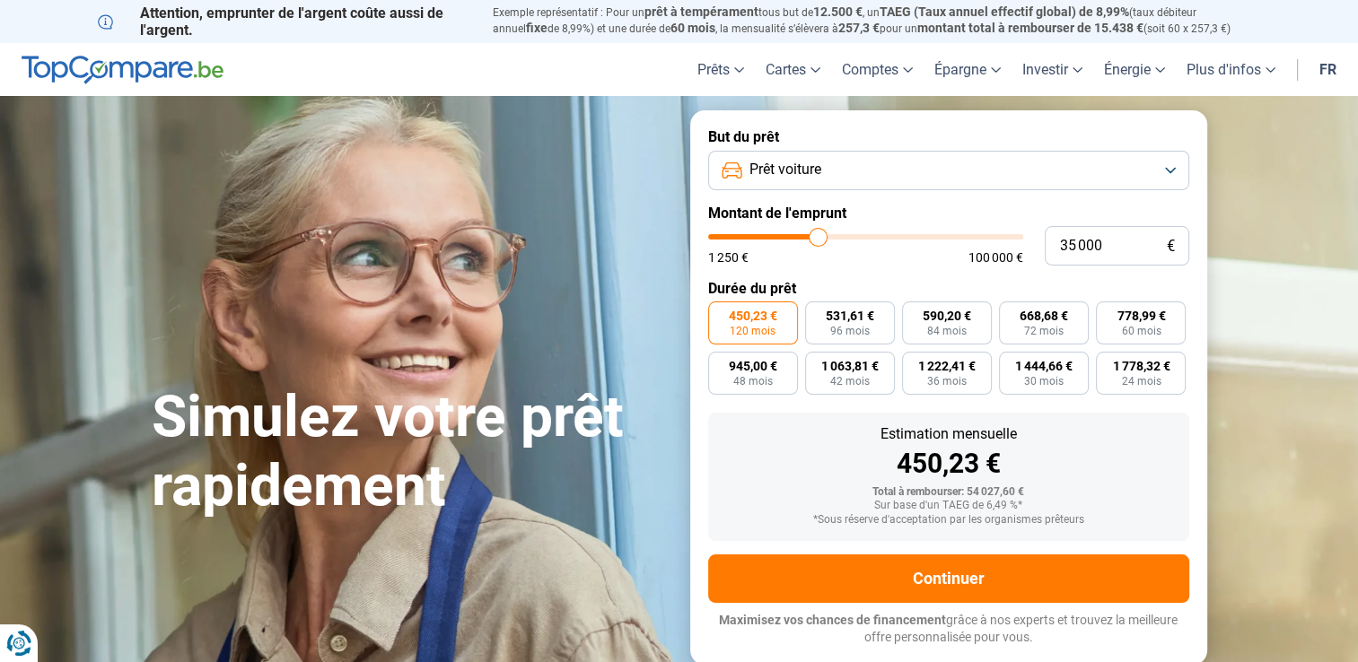
drag, startPoint x: 833, startPoint y: 238, endPoint x: 818, endPoint y: 235, distance: 14.6
click at [818, 235] on input "range" at bounding box center [865, 236] width 315 height 5
